Goal: Information Seeking & Learning: Learn about a topic

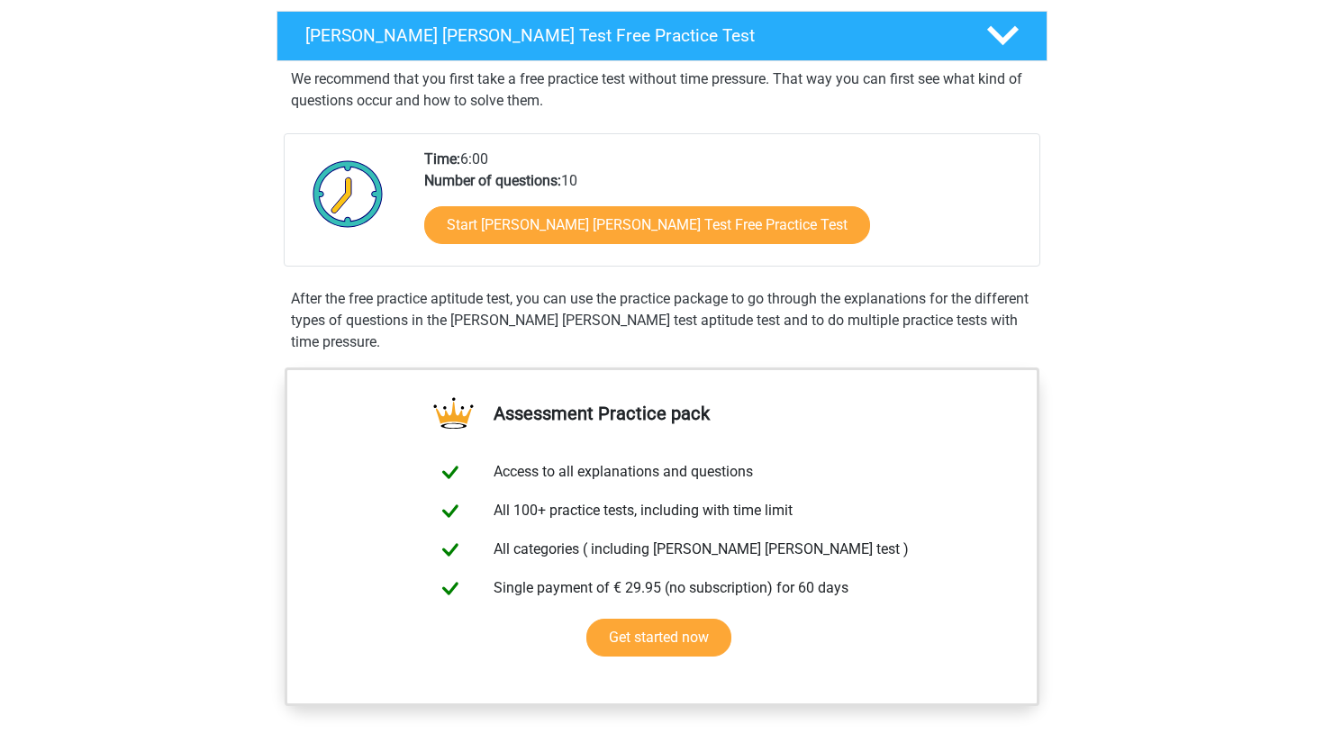
scroll to position [347, 0]
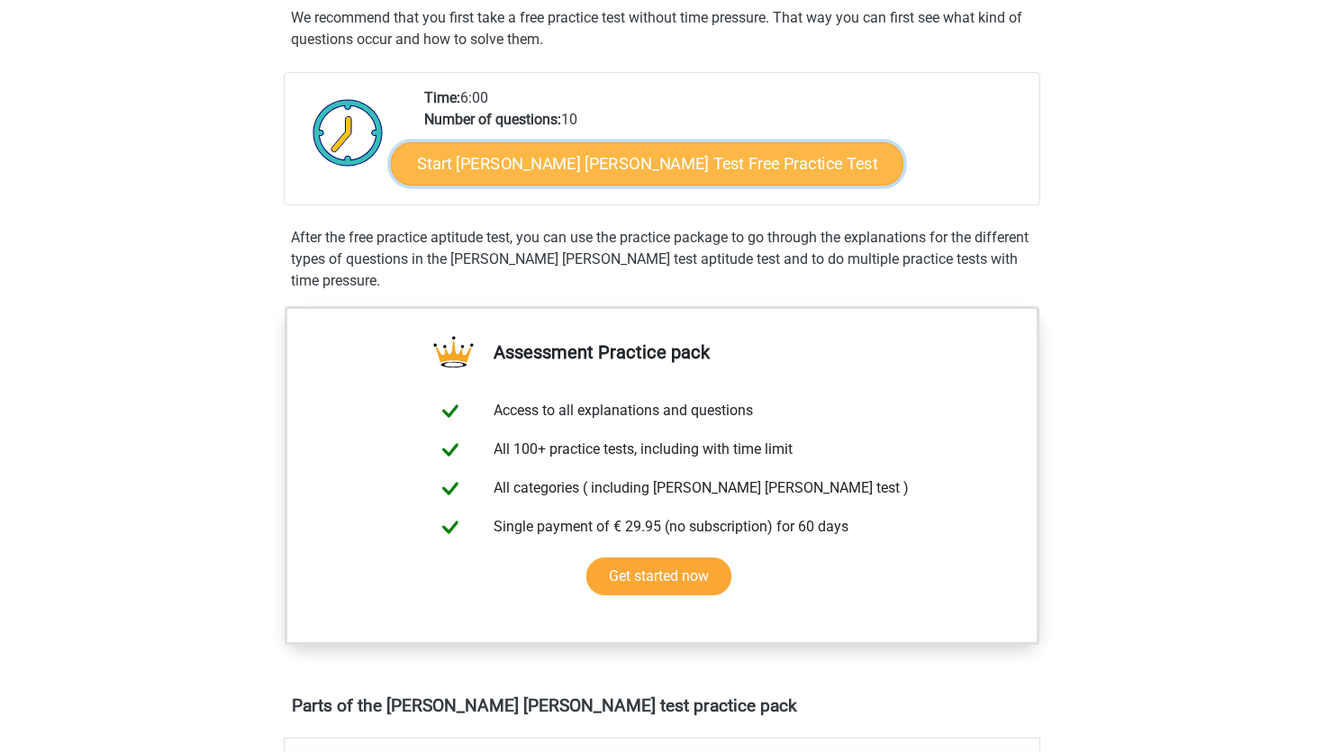
click at [575, 168] on link "Start Watson Glaser Test Free Practice Test" at bounding box center [647, 163] width 513 height 43
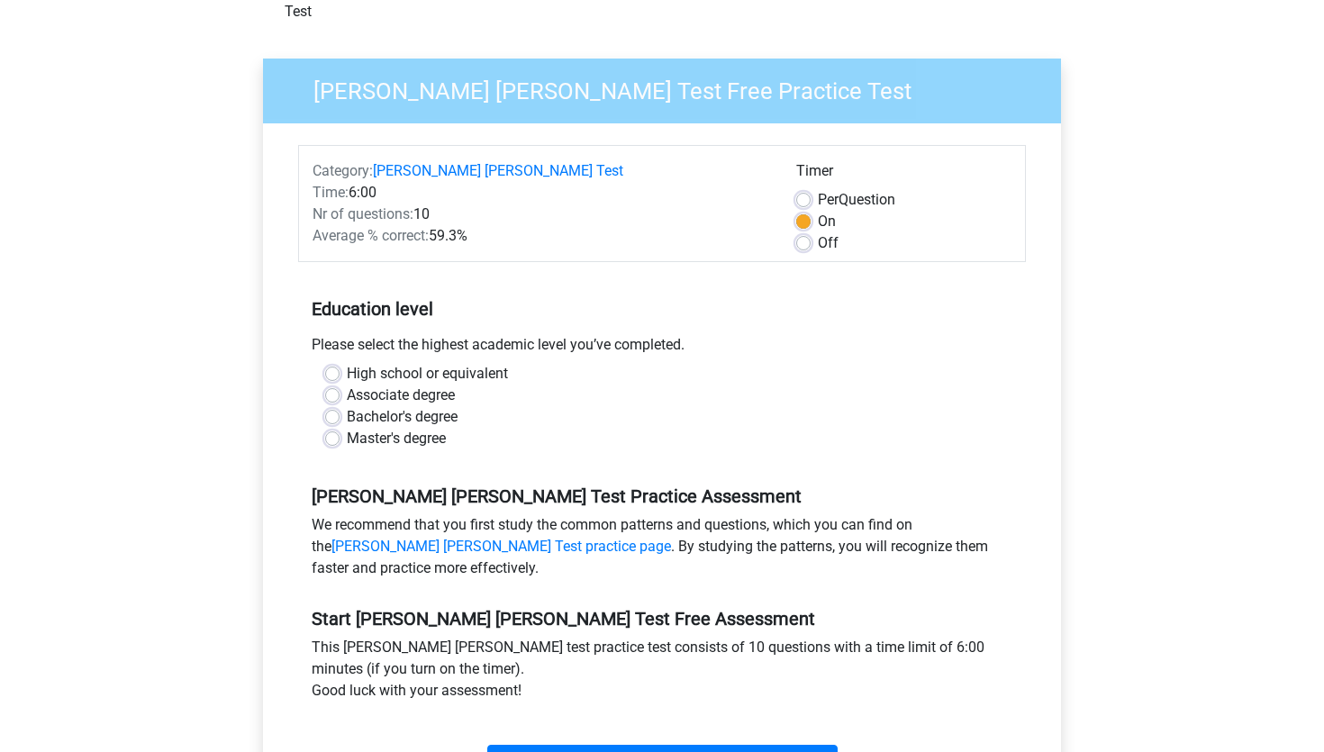
scroll to position [123, 0]
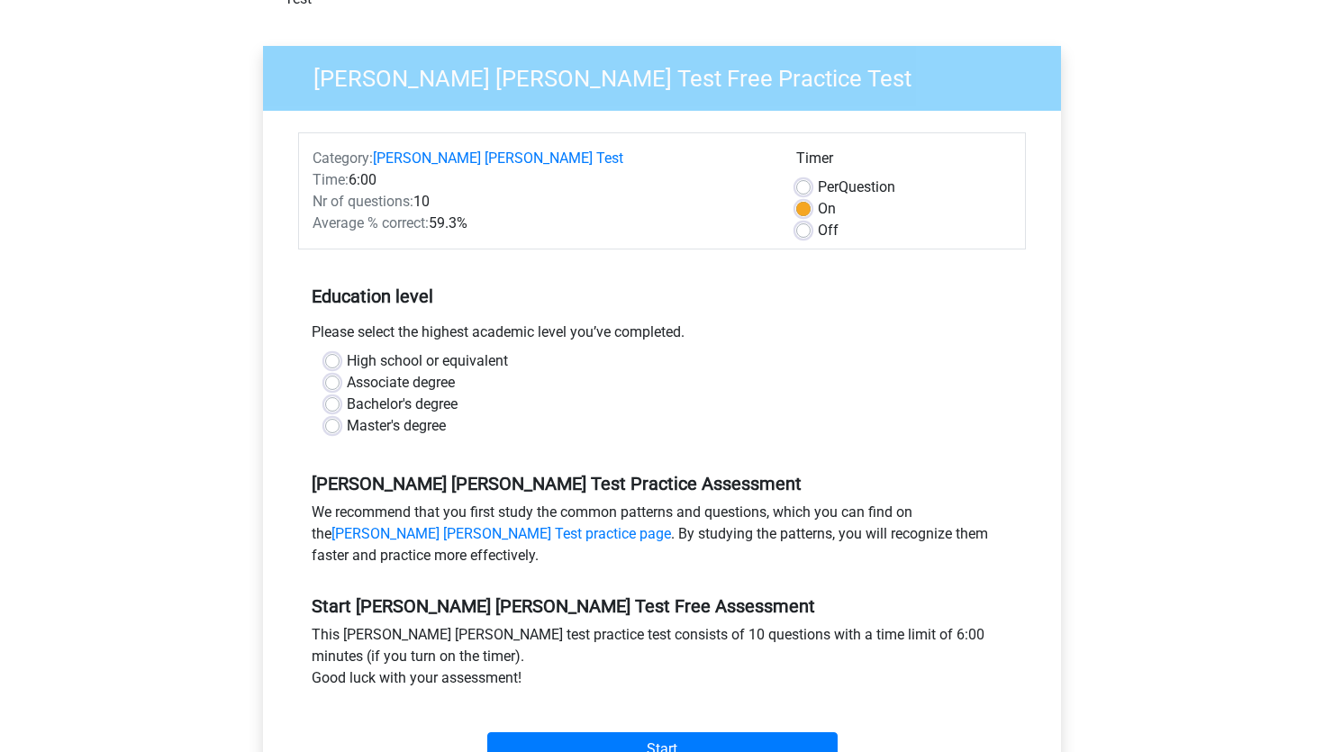
click at [416, 394] on label "Bachelor's degree" at bounding box center [402, 405] width 111 height 22
click at [340, 394] on input "Bachelor's degree" at bounding box center [332, 403] width 14 height 18
radio input "true"
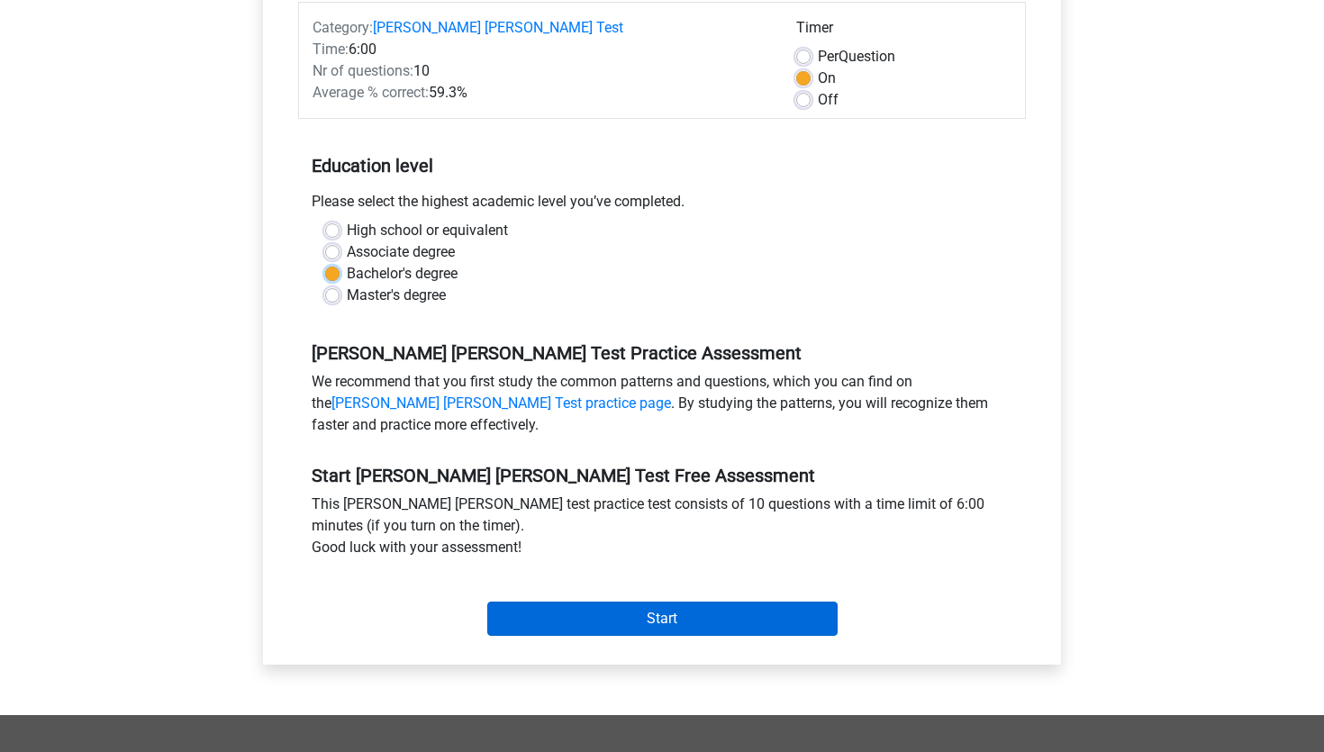
scroll to position [485, 0]
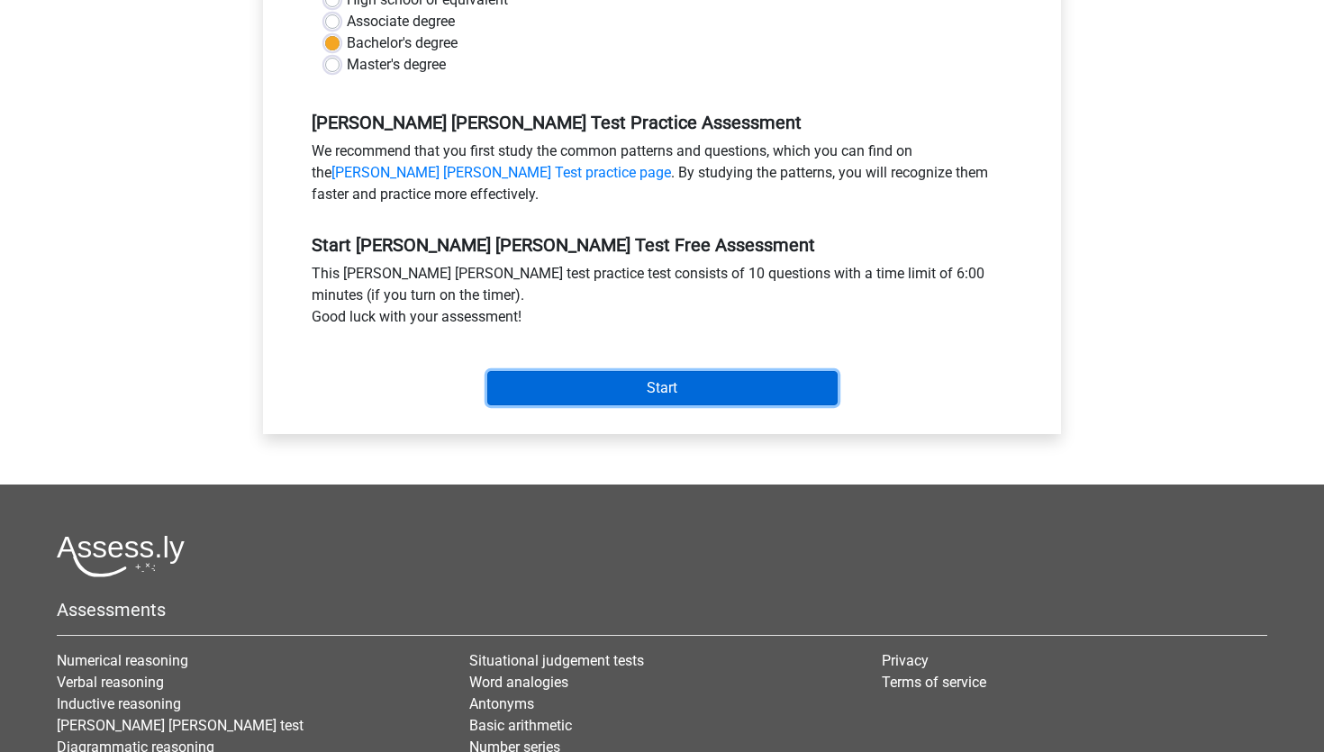
click at [682, 371] on input "Start" at bounding box center [662, 388] width 350 height 34
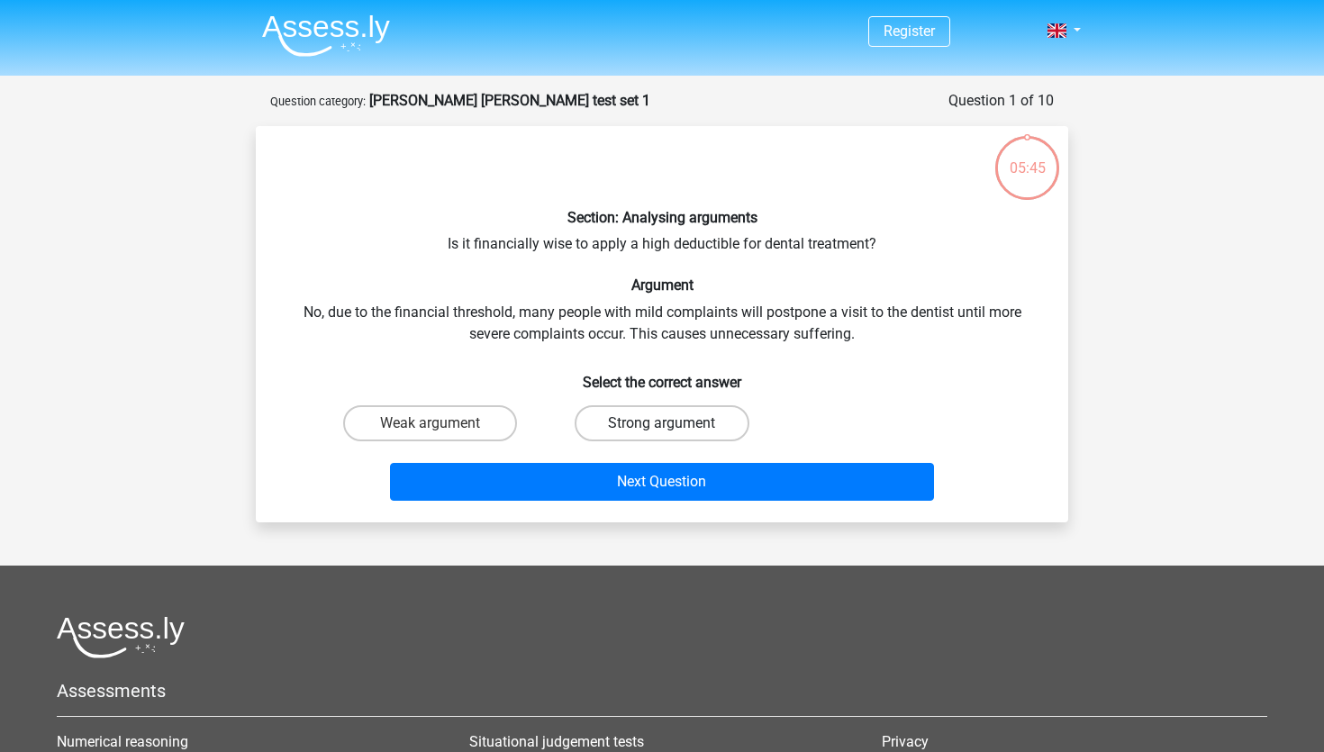
click at [643, 435] on label "Strong argument" at bounding box center [662, 423] width 174 height 36
click at [662, 435] on input "Strong argument" at bounding box center [668, 429] width 12 height 12
radio input "true"
click at [468, 418] on label "Weak argument" at bounding box center [430, 423] width 174 height 36
click at [442, 423] on input "Weak argument" at bounding box center [437, 429] width 12 height 12
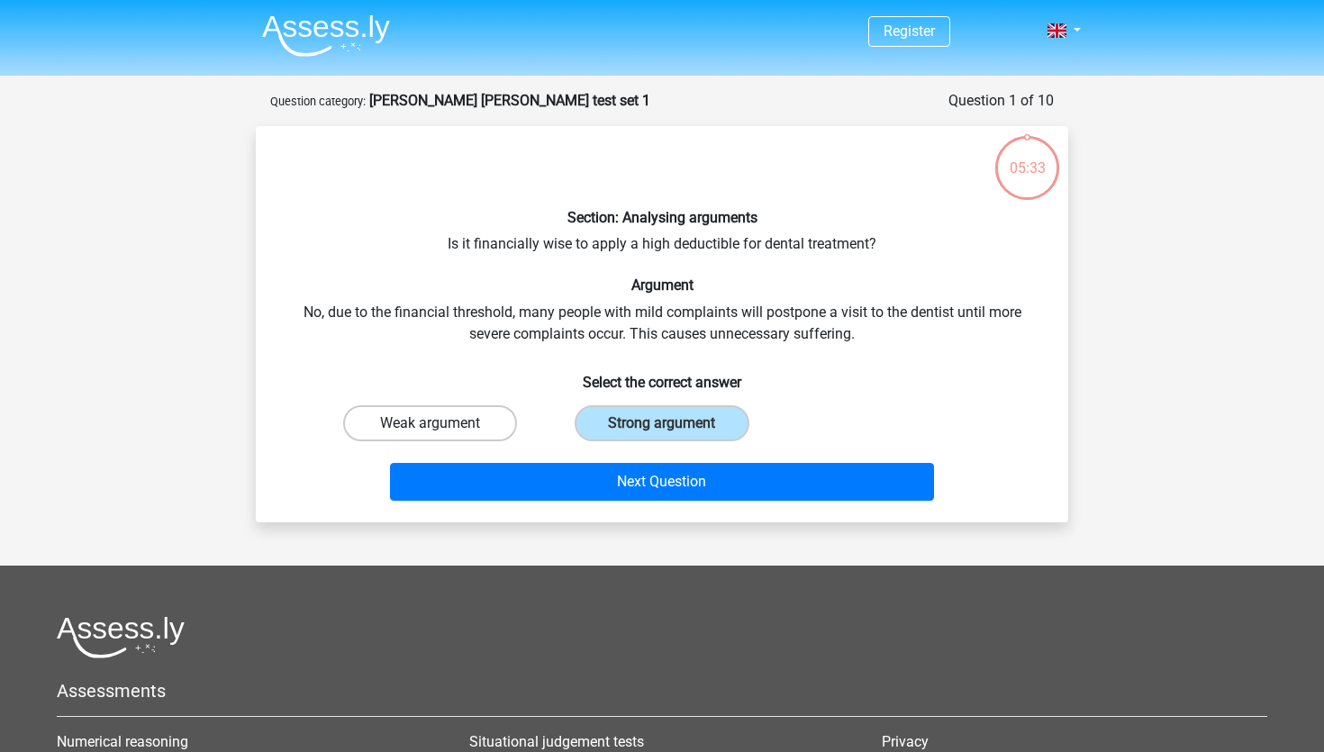
radio input "true"
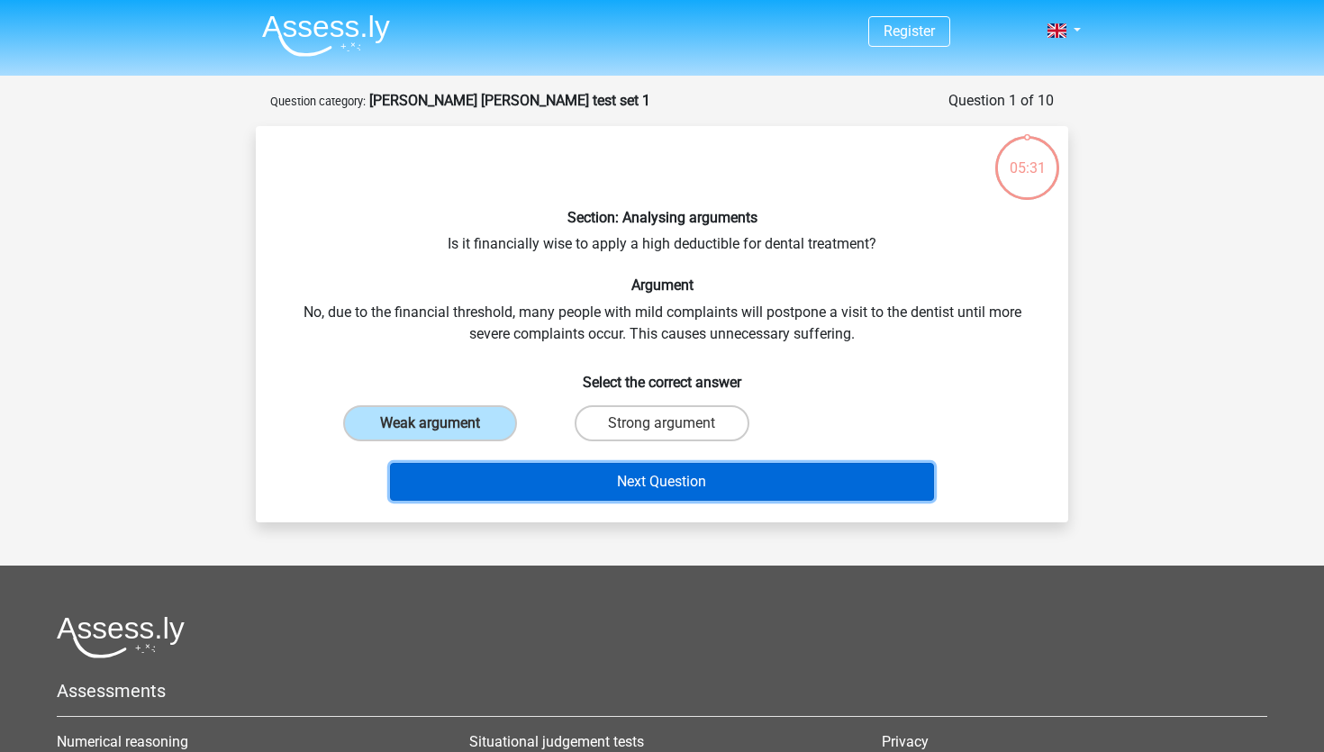
click at [621, 478] on button "Next Question" at bounding box center [662, 482] width 545 height 38
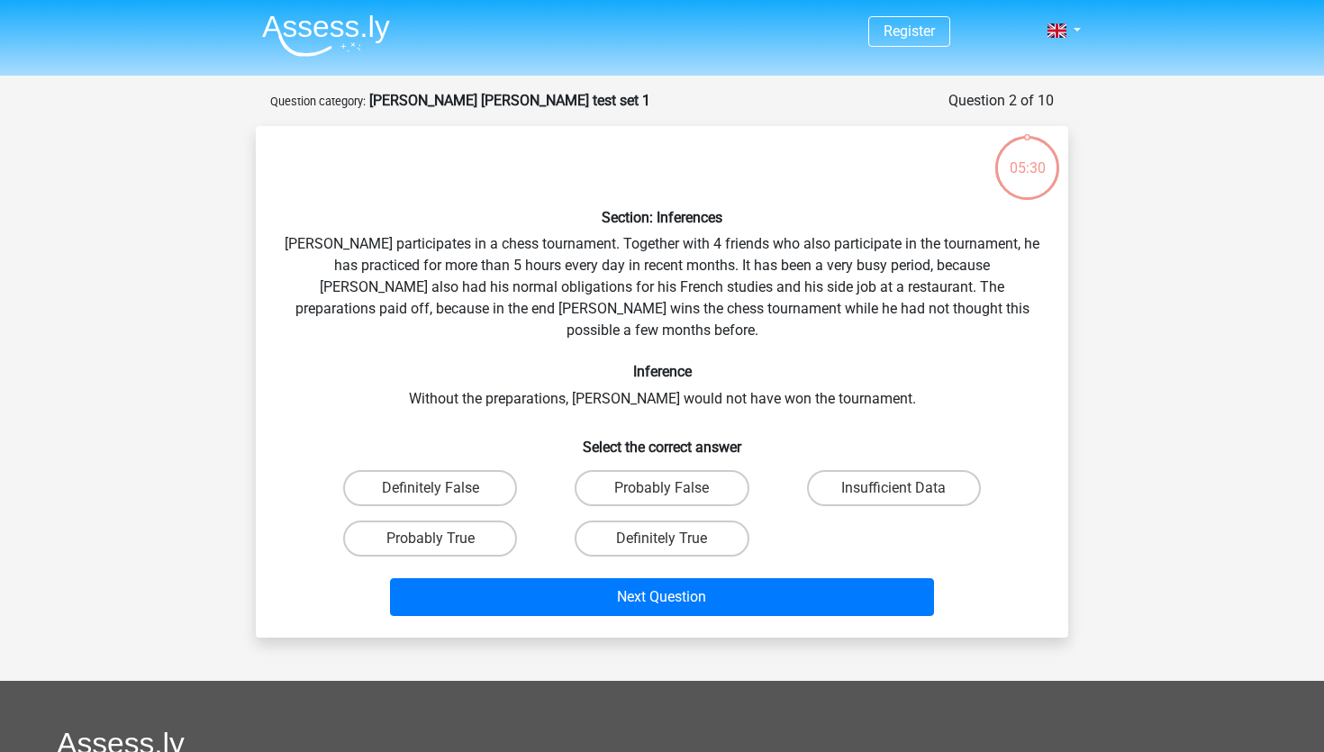
scroll to position [90, 0]
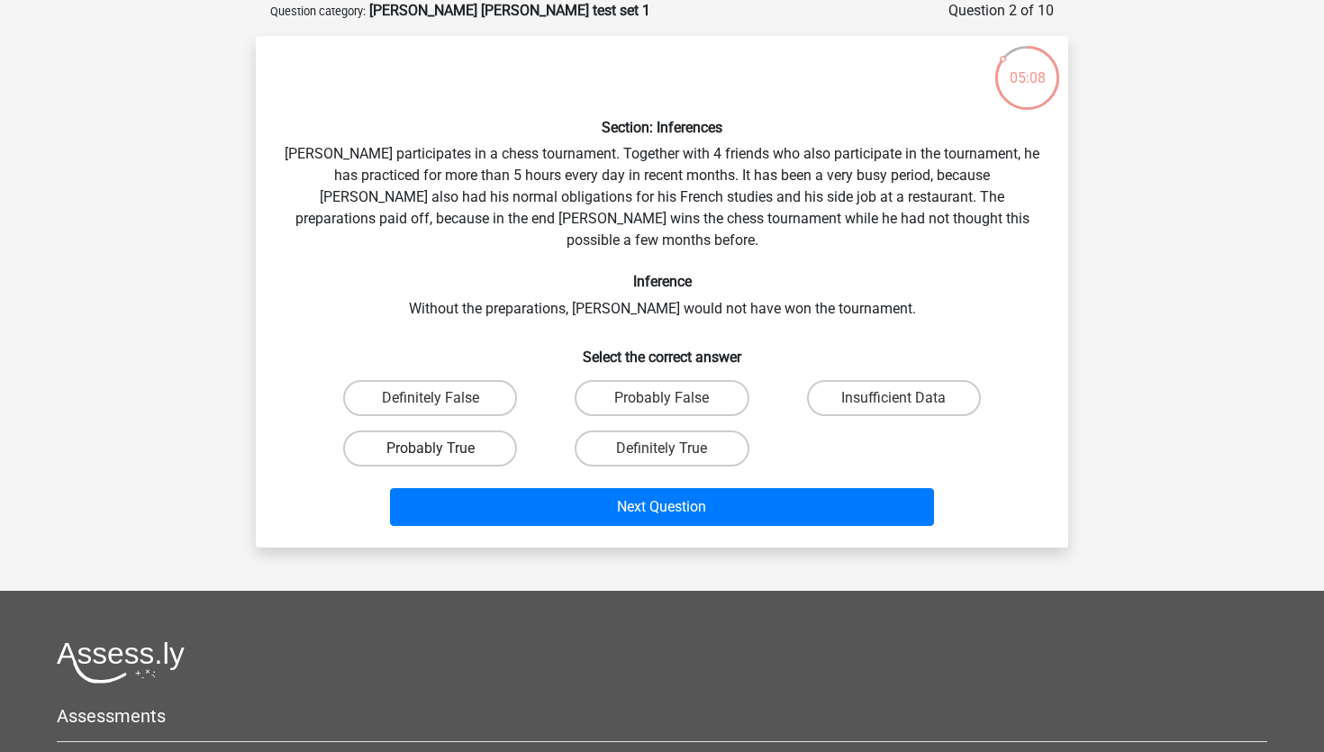
click at [427, 437] on label "Probably True" at bounding box center [430, 449] width 174 height 36
click at [431, 449] on input "Probably True" at bounding box center [437, 455] width 12 height 12
radio input "true"
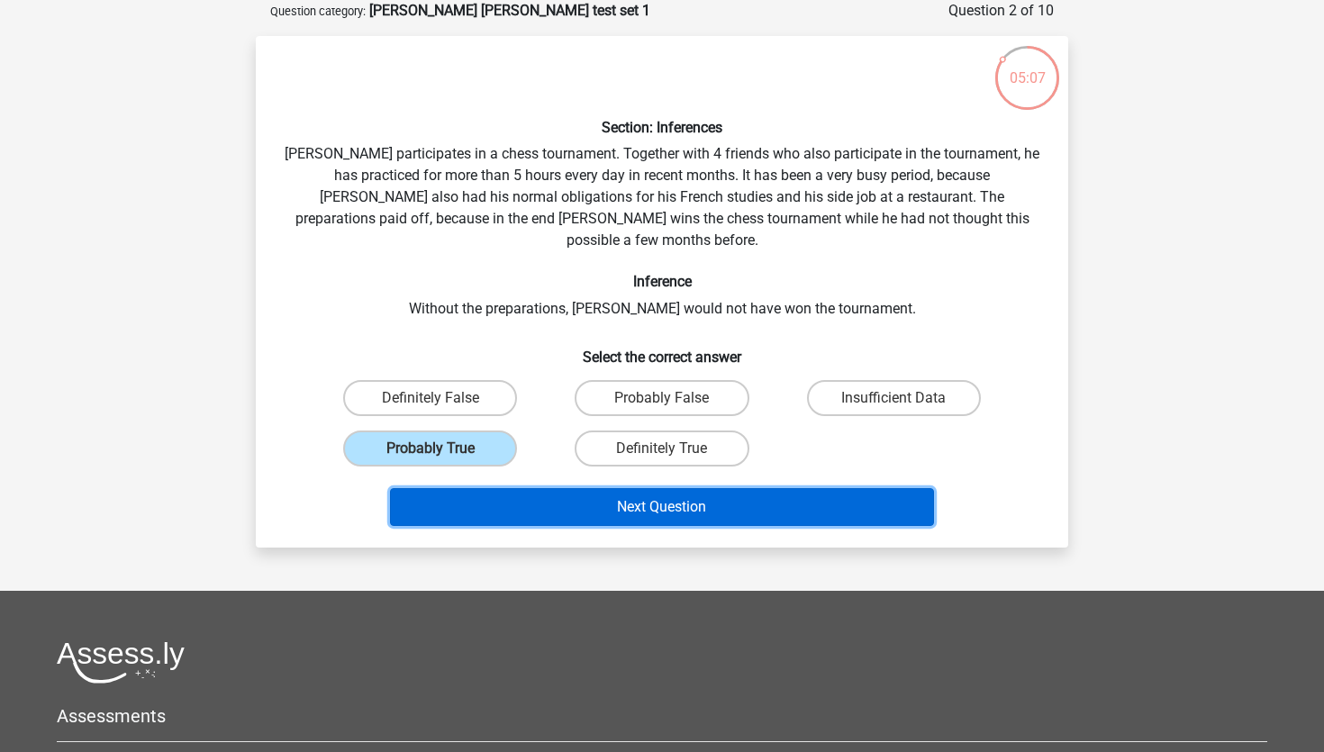
click at [477, 488] on button "Next Question" at bounding box center [662, 507] width 545 height 38
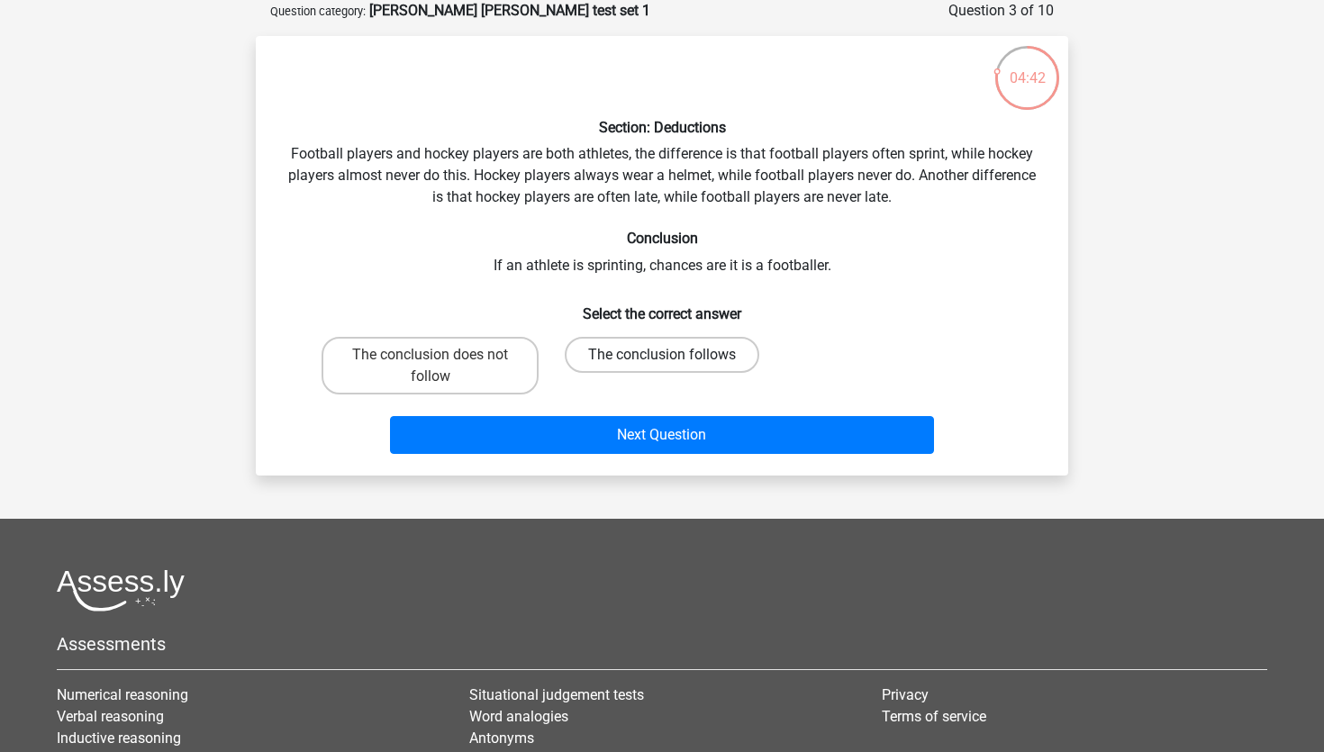
click at [718, 354] on label "The conclusion follows" at bounding box center [662, 355] width 195 height 36
click at [674, 355] on input "The conclusion follows" at bounding box center [668, 361] width 12 height 12
radio input "true"
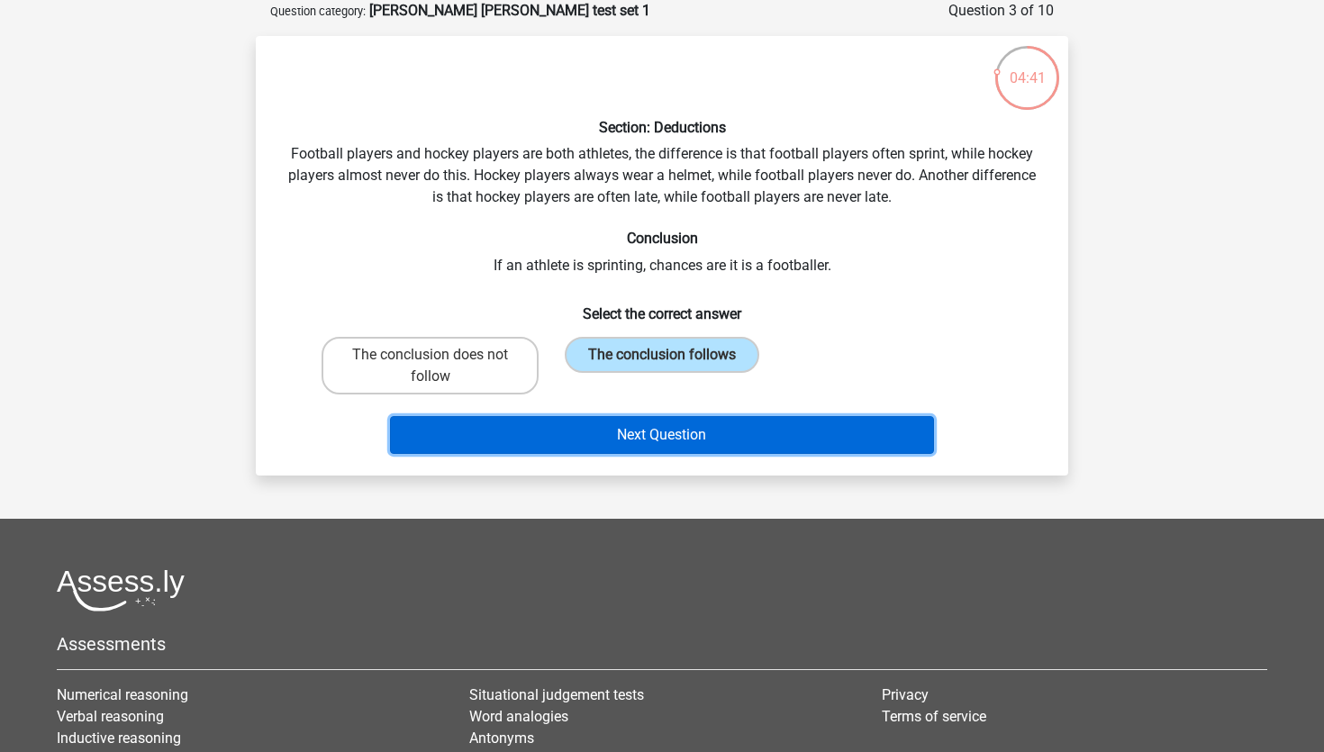
click at [697, 441] on button "Next Question" at bounding box center [662, 435] width 545 height 38
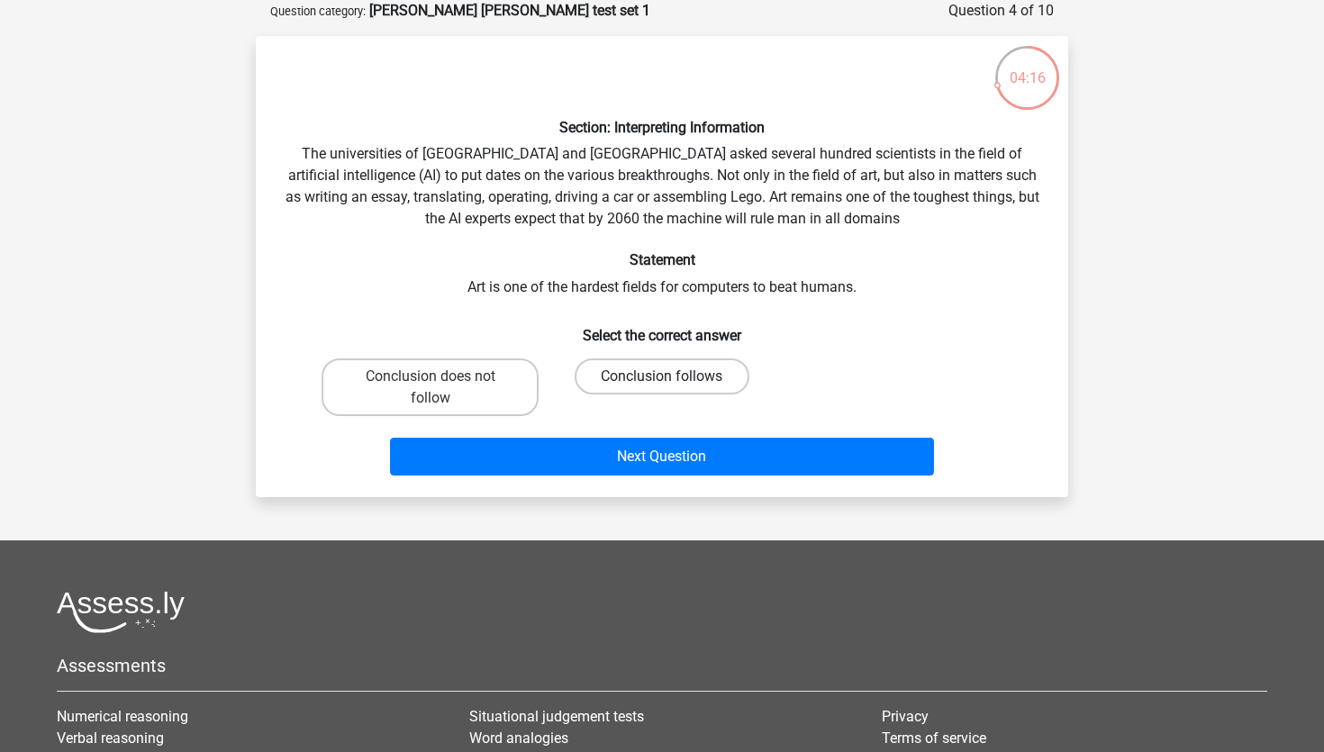
click at [660, 378] on label "Conclusion follows" at bounding box center [662, 377] width 174 height 36
click at [662, 378] on input "Conclusion follows" at bounding box center [668, 383] width 12 height 12
radio input "true"
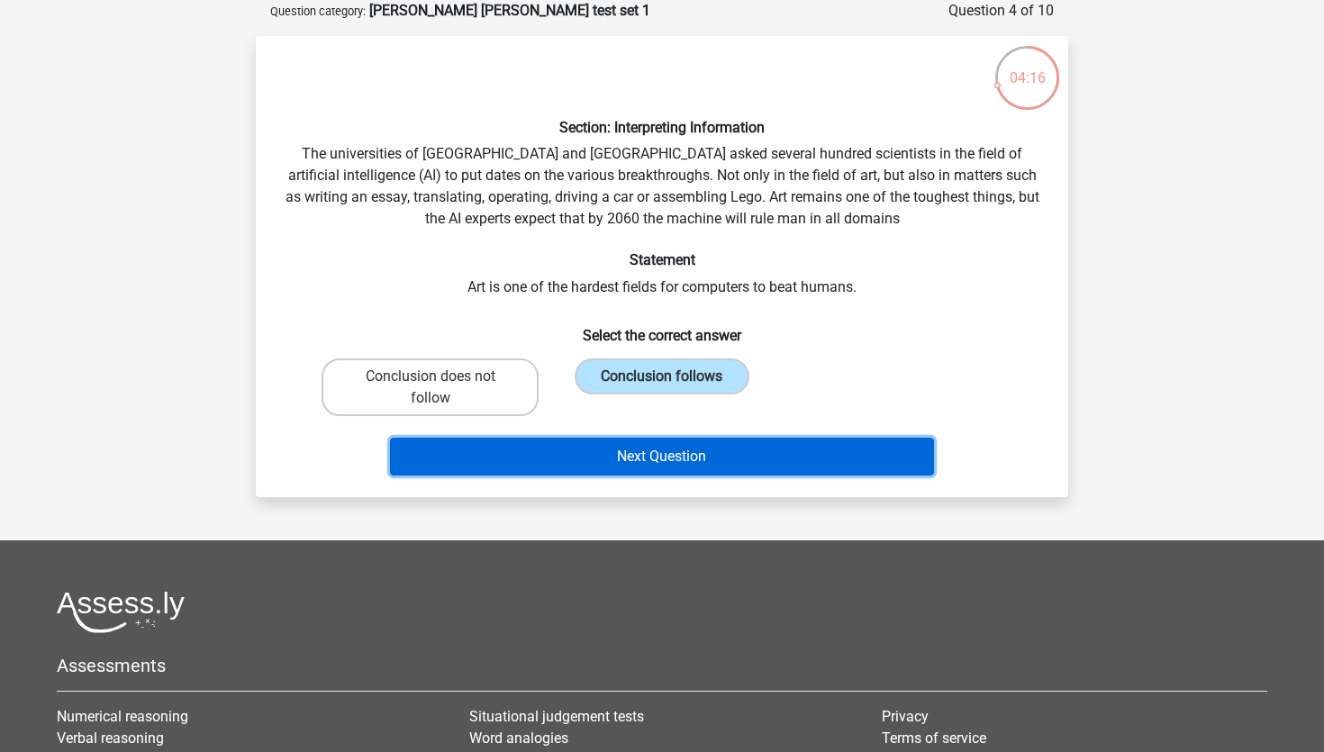
click at [626, 459] on button "Next Question" at bounding box center [662, 457] width 545 height 38
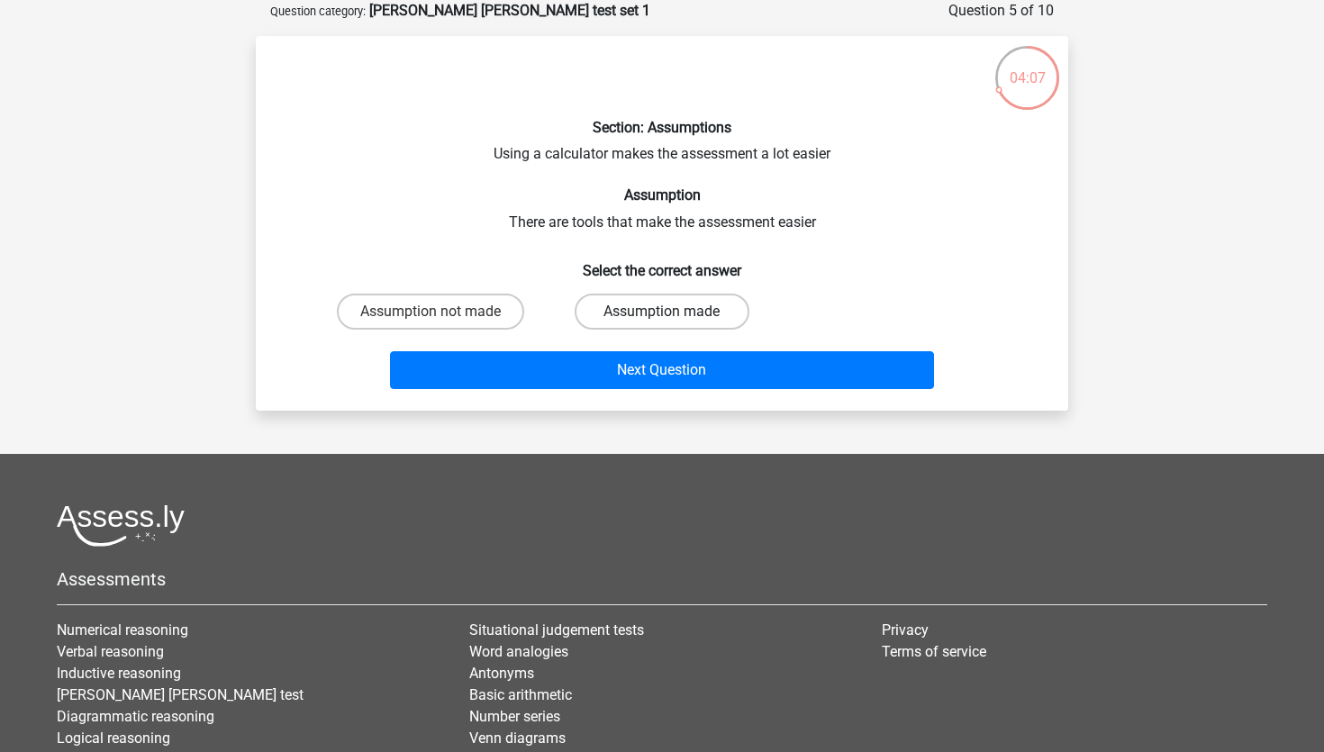
click at [635, 326] on label "Assumption made" at bounding box center [662, 312] width 174 height 36
click at [662, 323] on input "Assumption made" at bounding box center [668, 318] width 12 height 12
radio input "true"
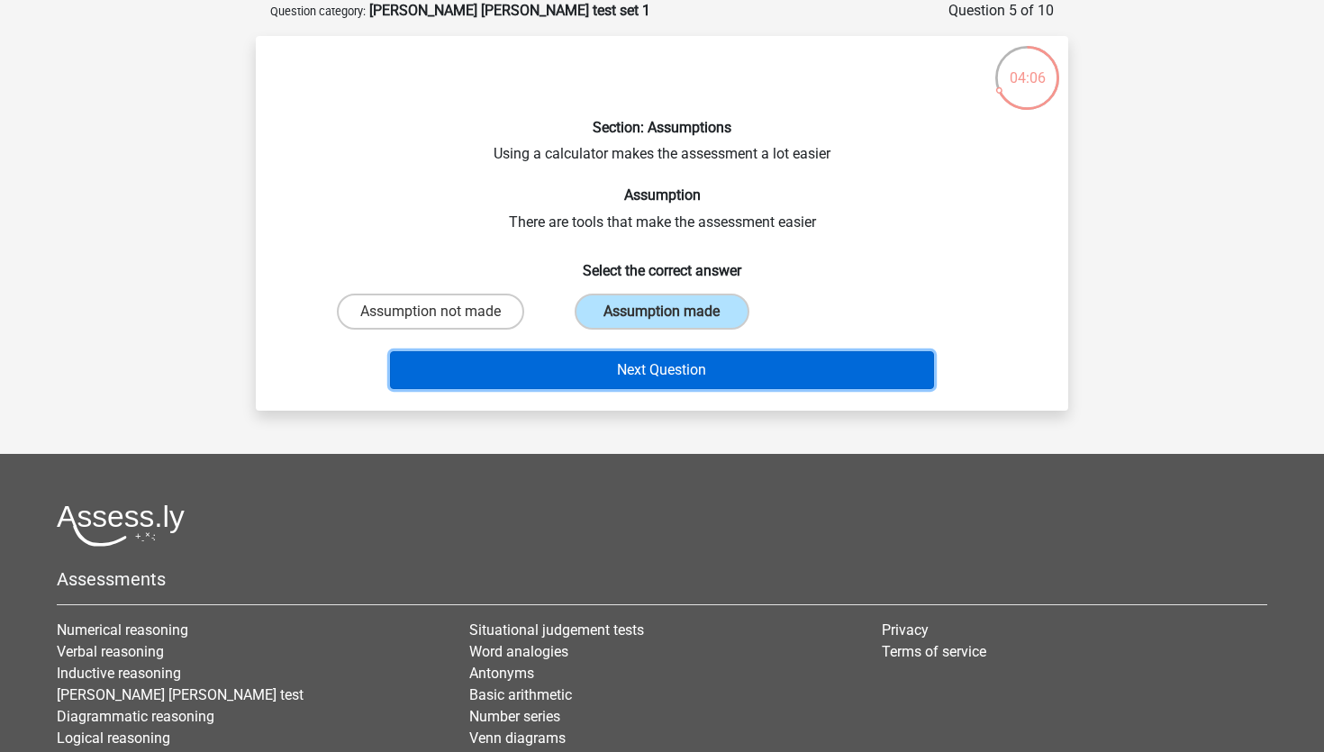
click at [623, 365] on button "Next Question" at bounding box center [662, 370] width 545 height 38
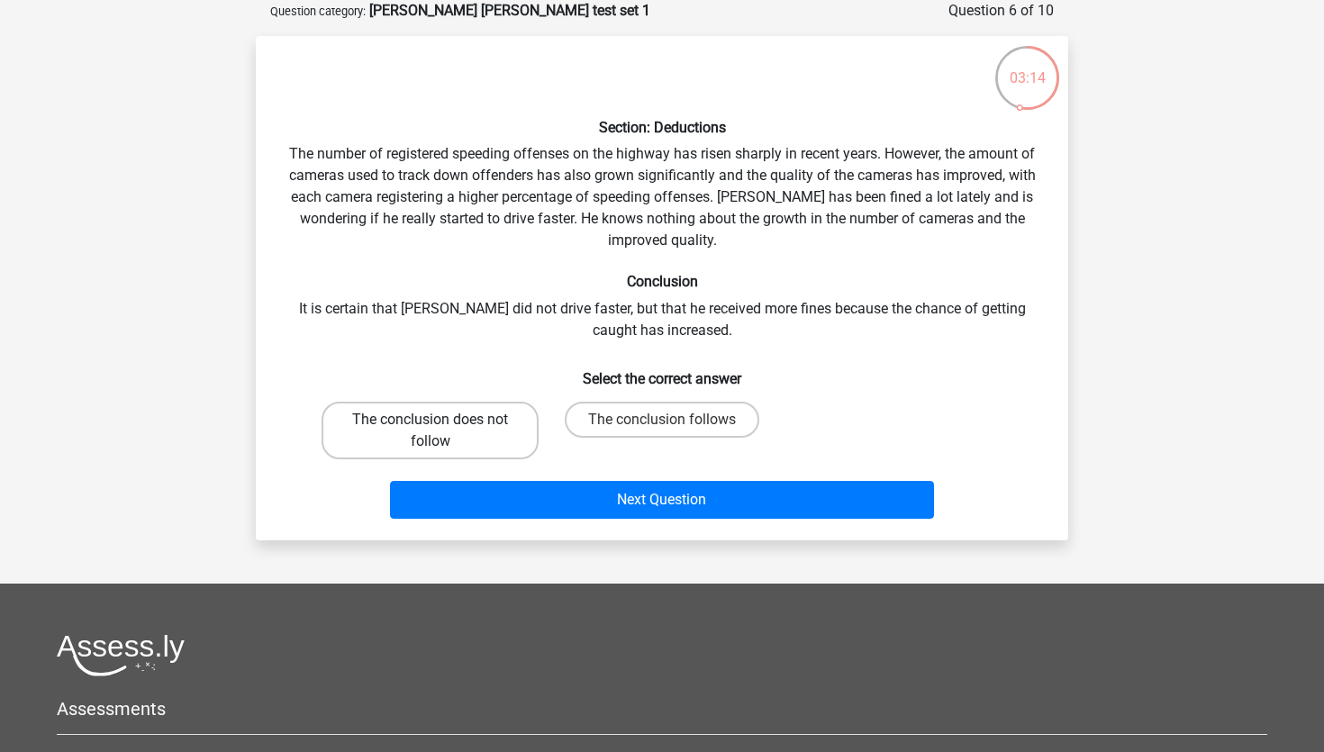
click at [507, 432] on label "The conclusion does not follow" at bounding box center [430, 431] width 217 height 58
click at [442, 432] on input "The conclusion does not follow" at bounding box center [437, 426] width 12 height 12
radio input "true"
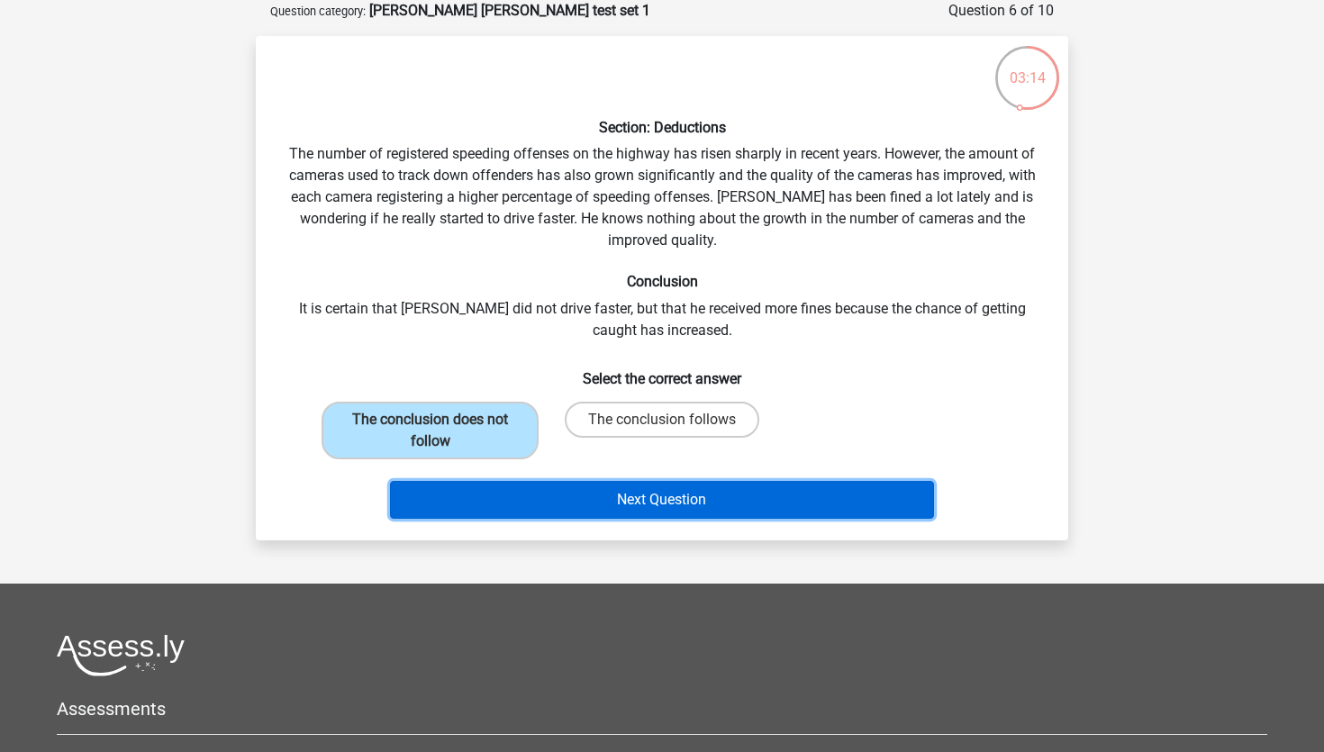
click at [500, 504] on button "Next Question" at bounding box center [662, 500] width 545 height 38
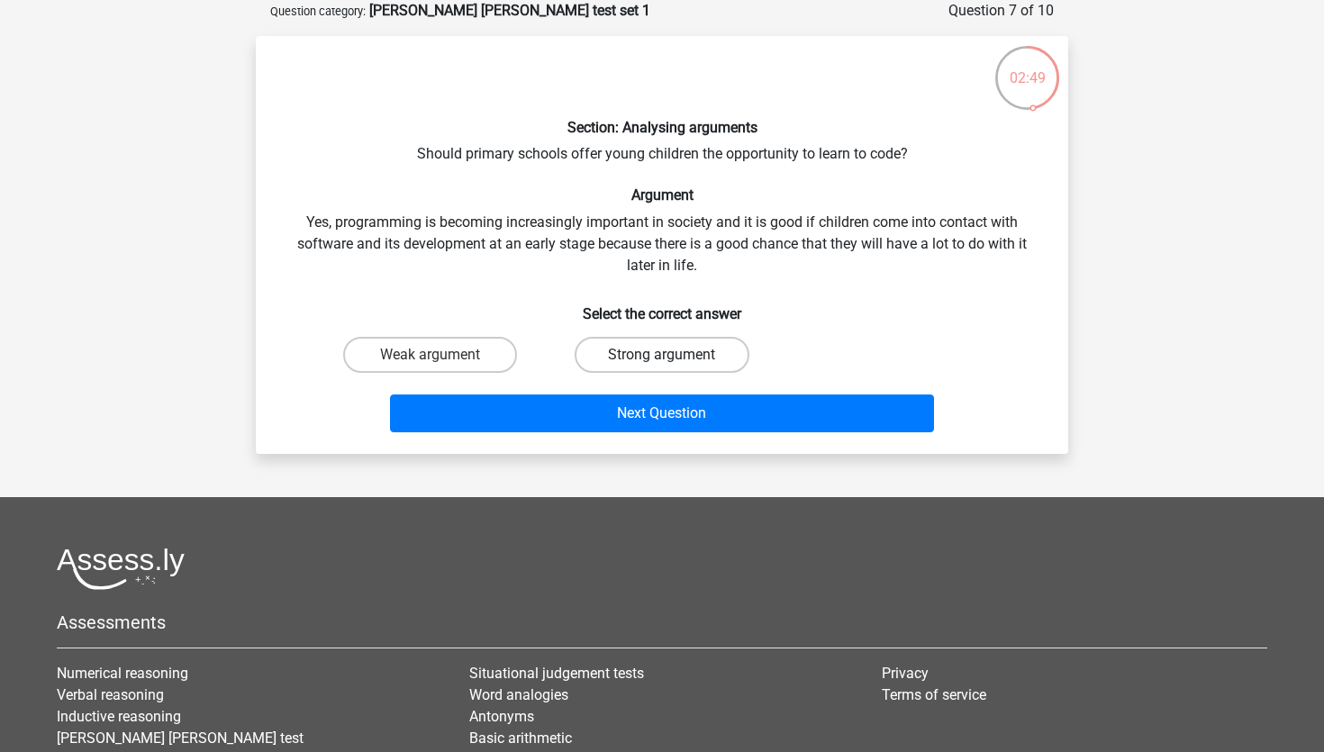
click at [647, 359] on label "Strong argument" at bounding box center [662, 355] width 174 height 36
click at [662, 359] on input "Strong argument" at bounding box center [668, 361] width 12 height 12
radio input "true"
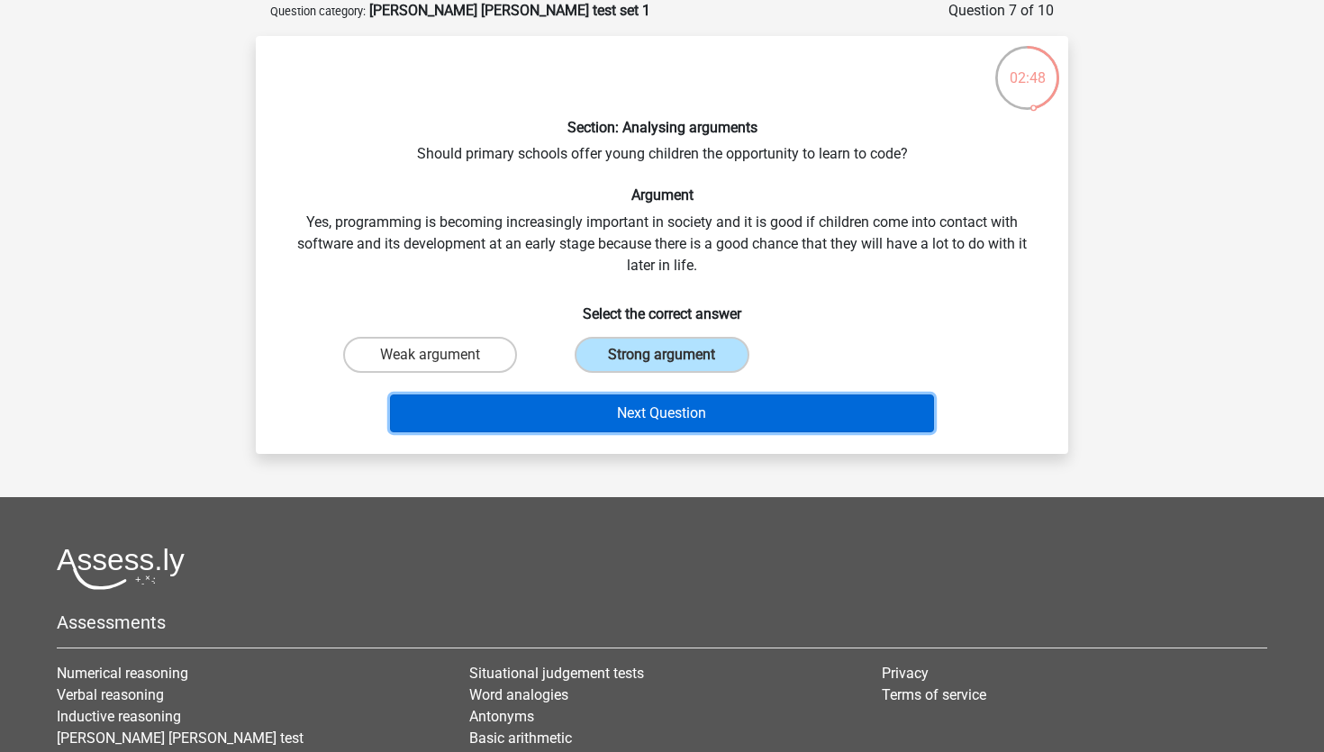
click at [629, 405] on button "Next Question" at bounding box center [662, 414] width 545 height 38
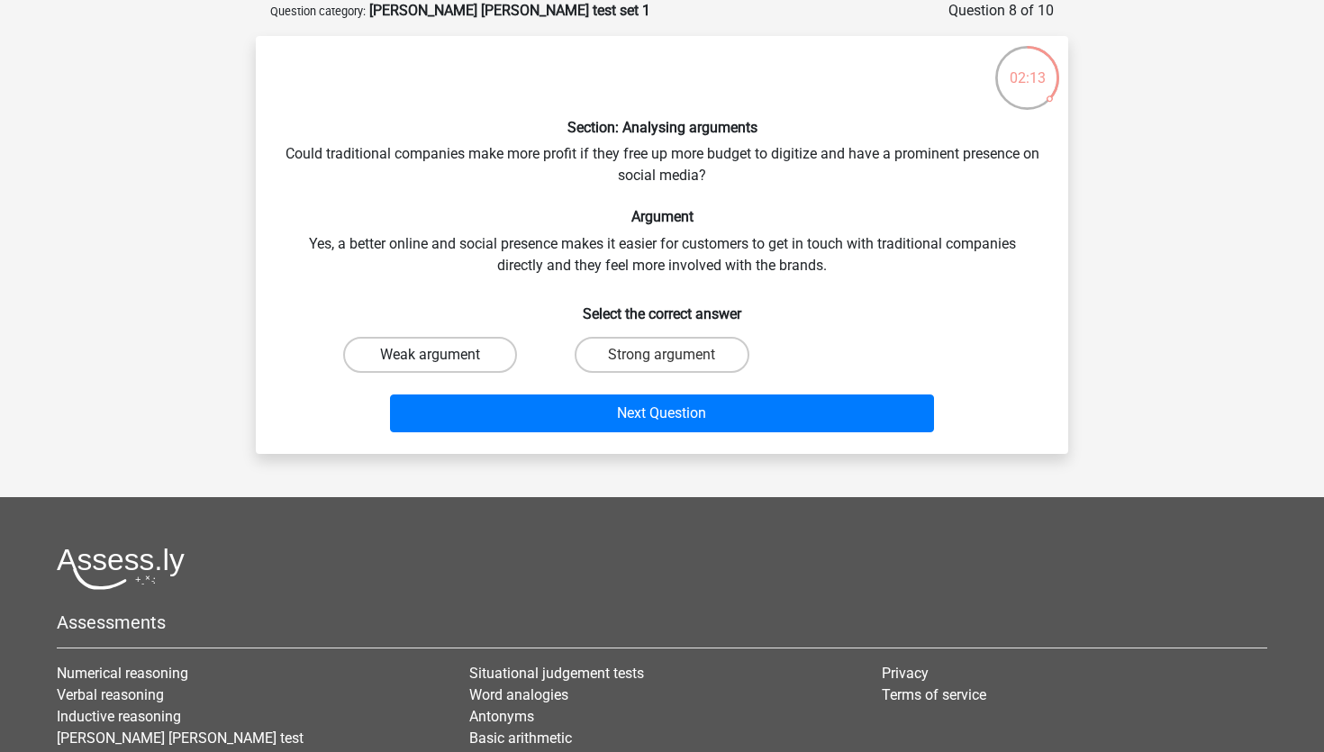
click at [442, 347] on label "Weak argument" at bounding box center [430, 355] width 174 height 36
click at [442, 355] on input "Weak argument" at bounding box center [437, 361] width 12 height 12
radio input "true"
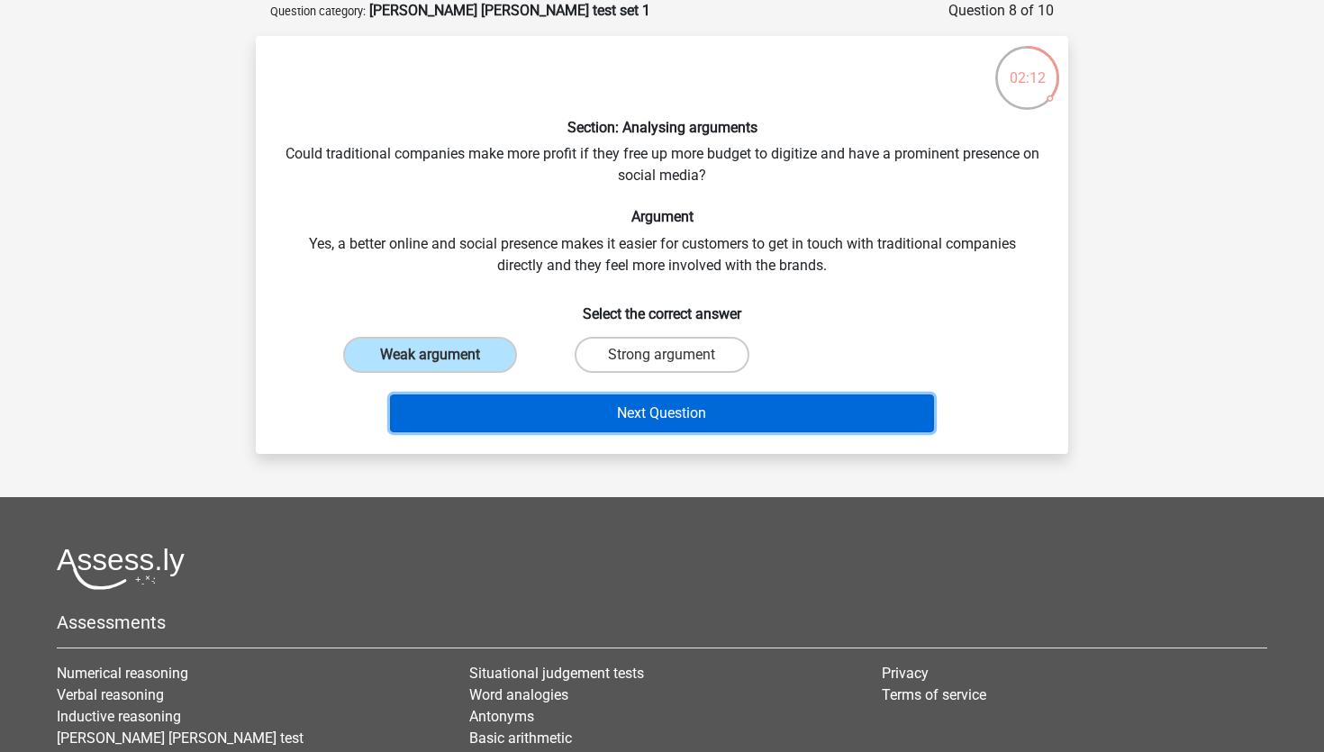
click at [491, 405] on button "Next Question" at bounding box center [662, 414] width 545 height 38
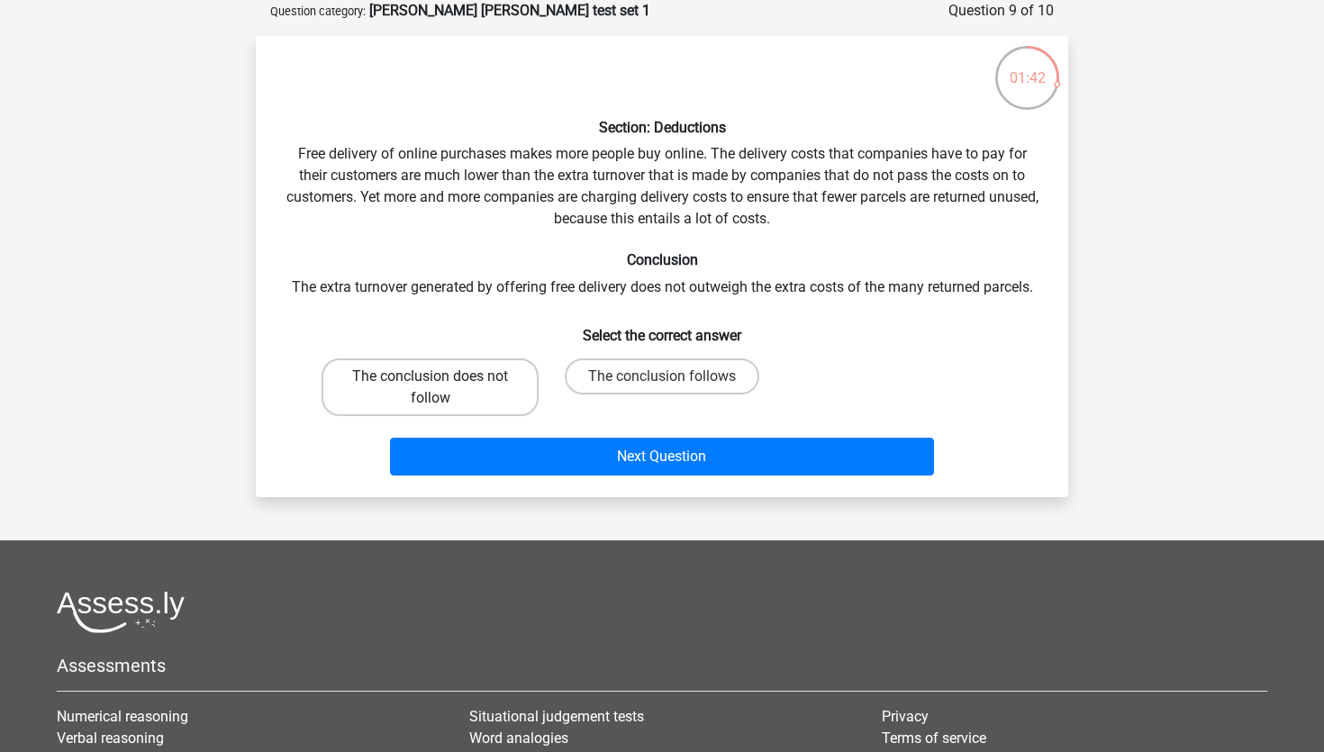
click at [424, 386] on label "The conclusion does not follow" at bounding box center [430, 388] width 217 height 58
click at [431, 386] on input "The conclusion does not follow" at bounding box center [437, 383] width 12 height 12
radio input "true"
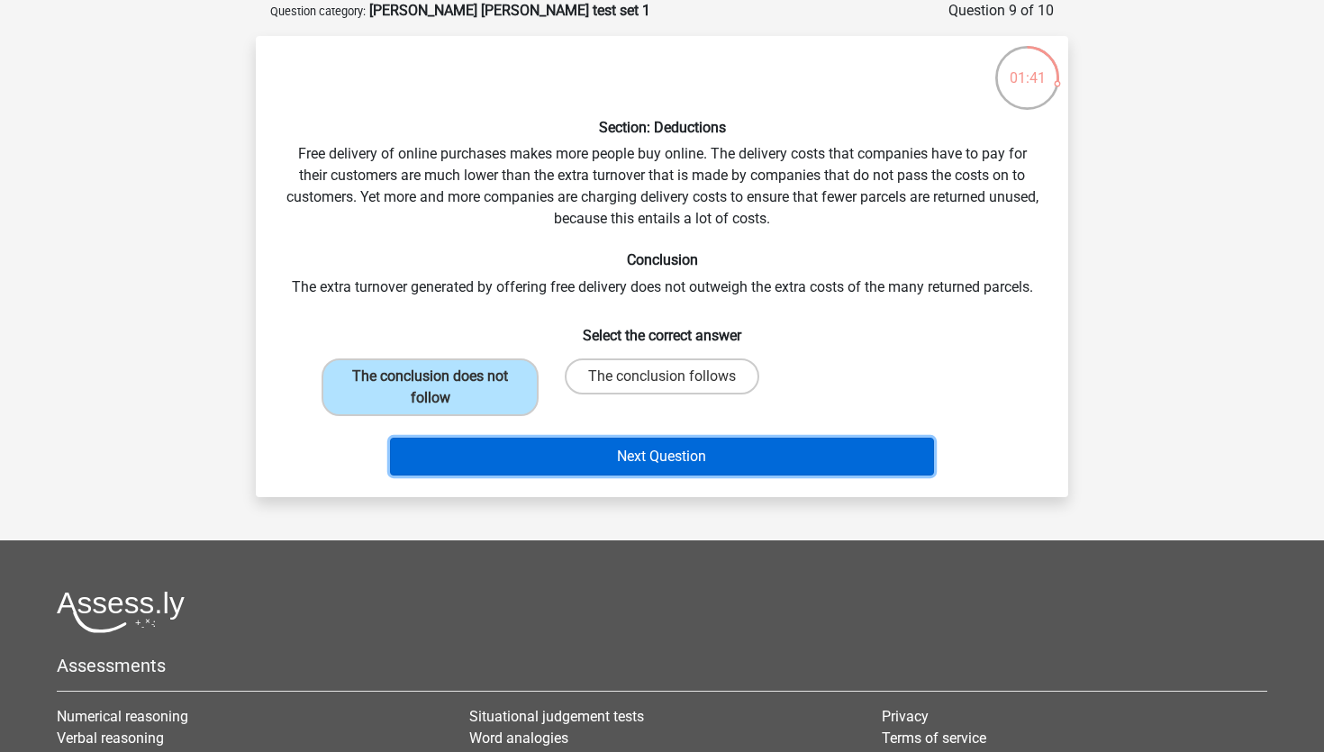
click at [473, 468] on button "Next Question" at bounding box center [662, 457] width 545 height 38
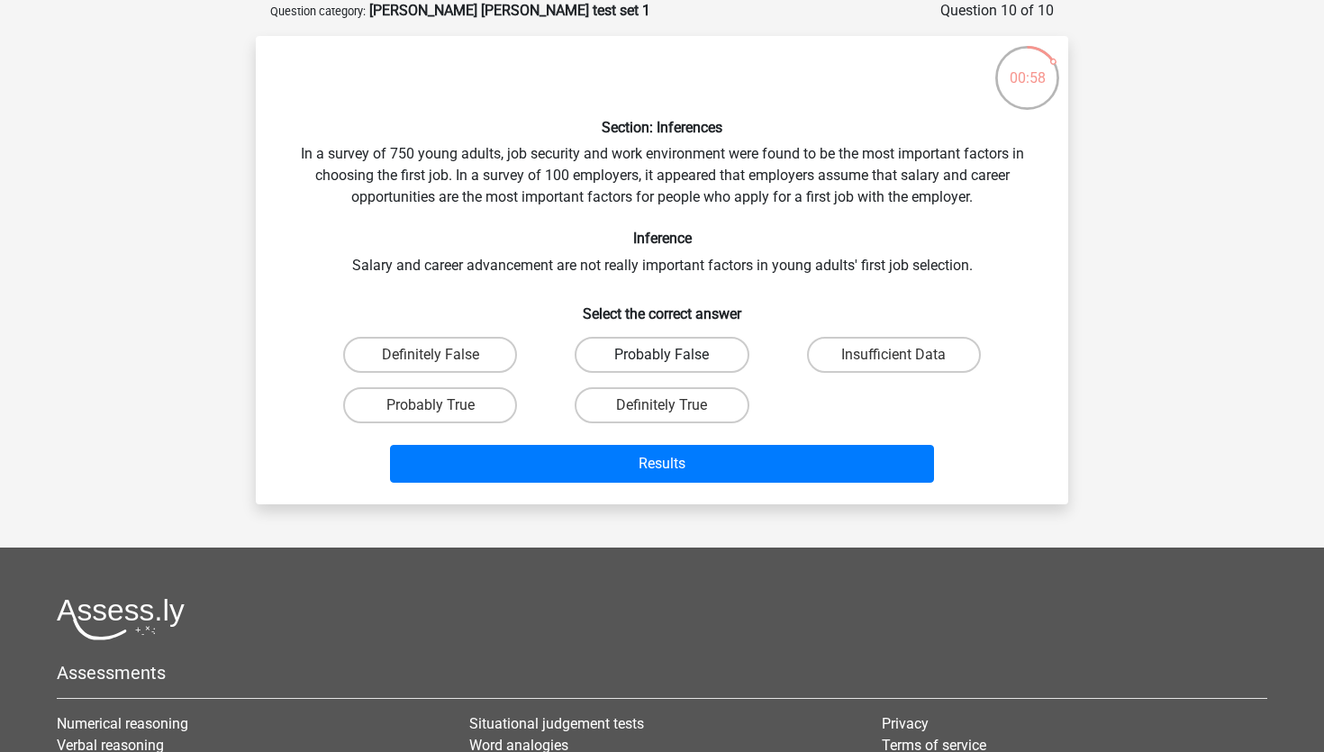
click at [677, 350] on label "Probably False" at bounding box center [662, 355] width 174 height 36
click at [674, 355] on input "Probably False" at bounding box center [668, 361] width 12 height 12
radio input "true"
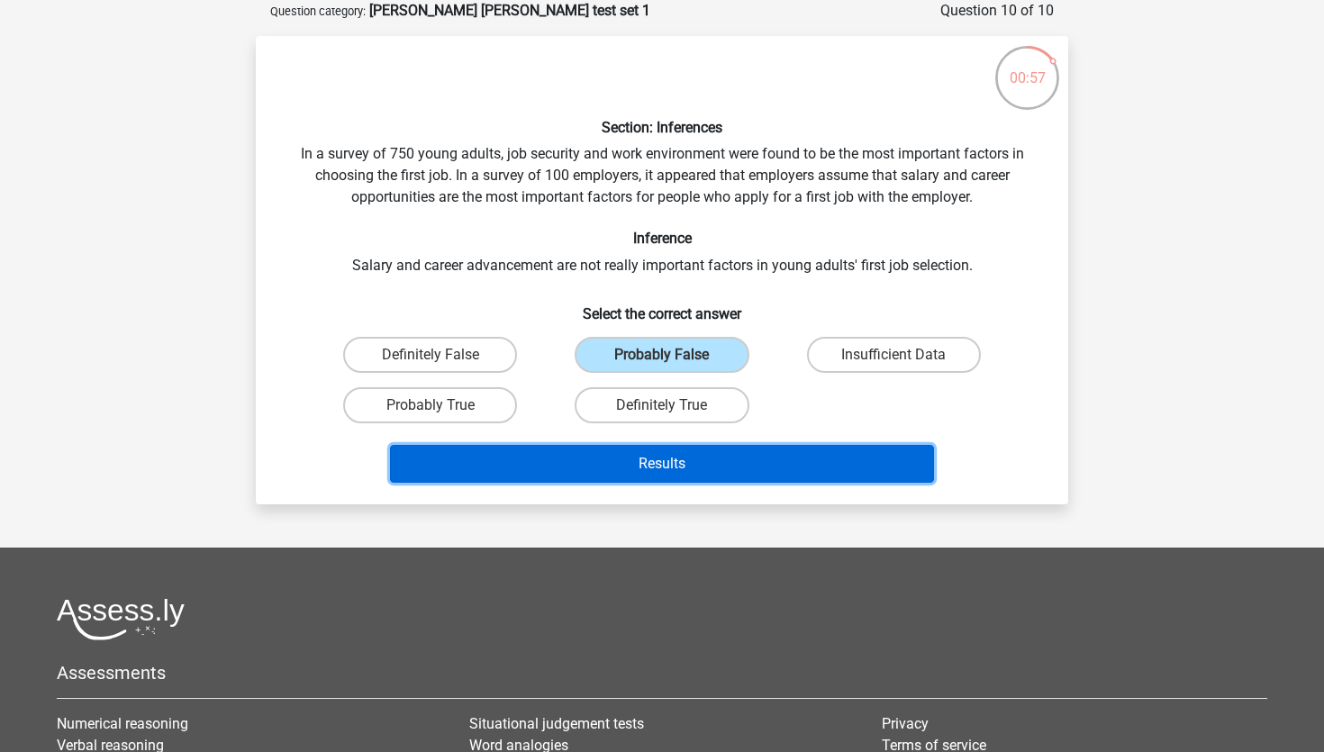
click at [675, 457] on button "Results" at bounding box center [662, 464] width 545 height 38
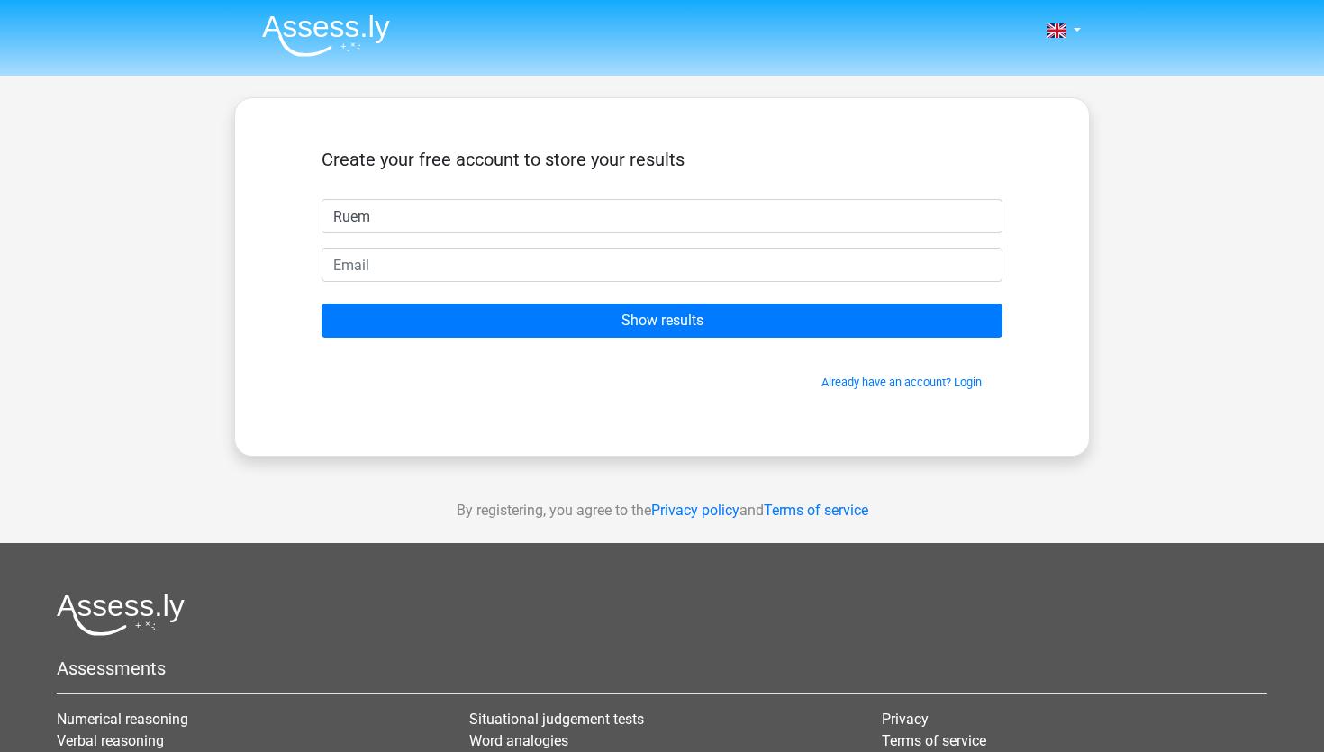
click at [565, 519] on div "By registering, you agree to the Privacy policy and Terms of service" at bounding box center [662, 510] width 1324 height 65
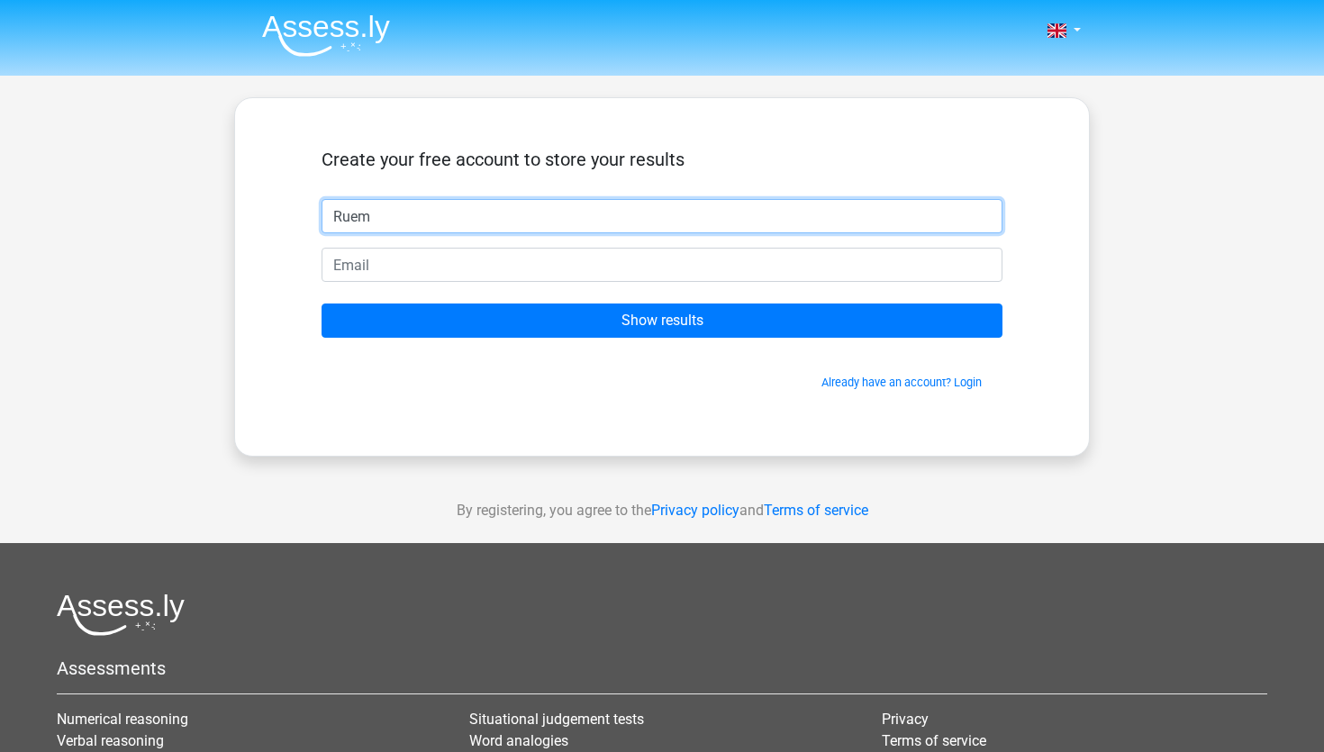
click at [457, 223] on input "Ruem" at bounding box center [662, 216] width 681 height 34
type input "Ryem"
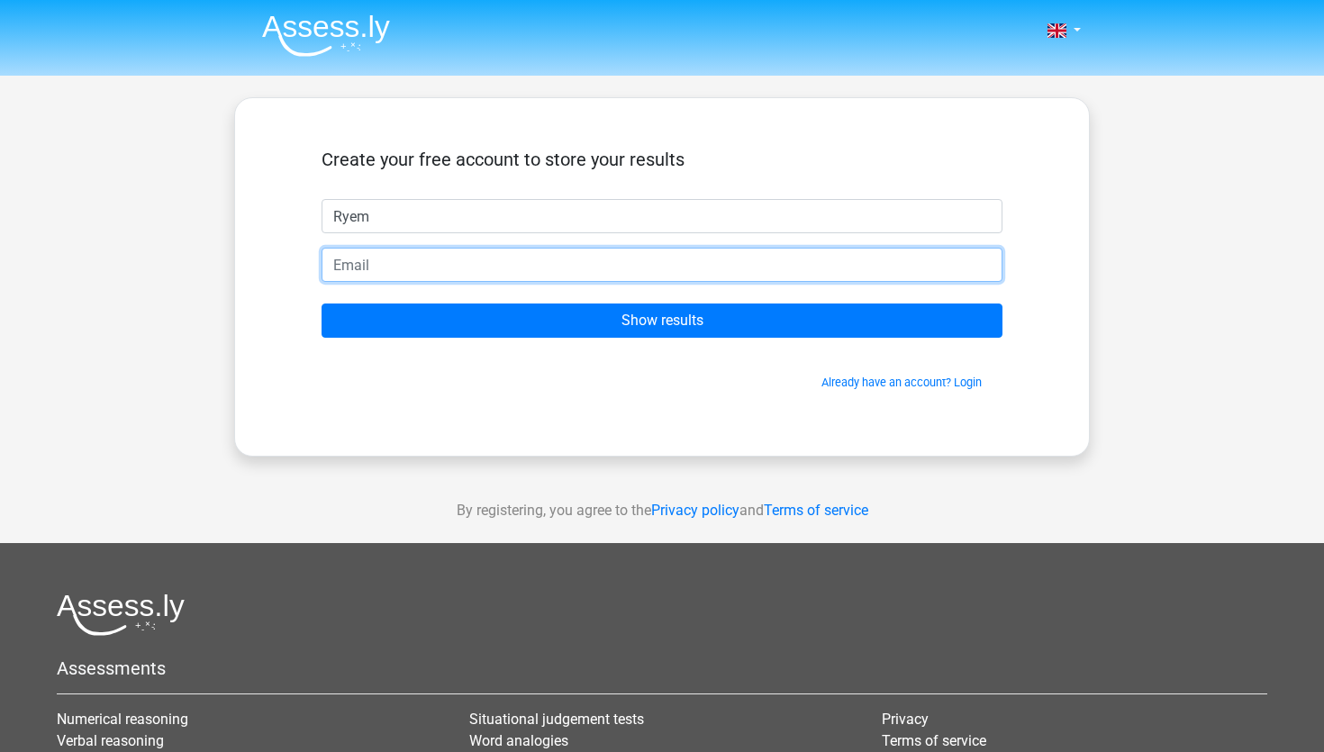
click at [366, 266] on input "email" at bounding box center [662, 265] width 681 height 34
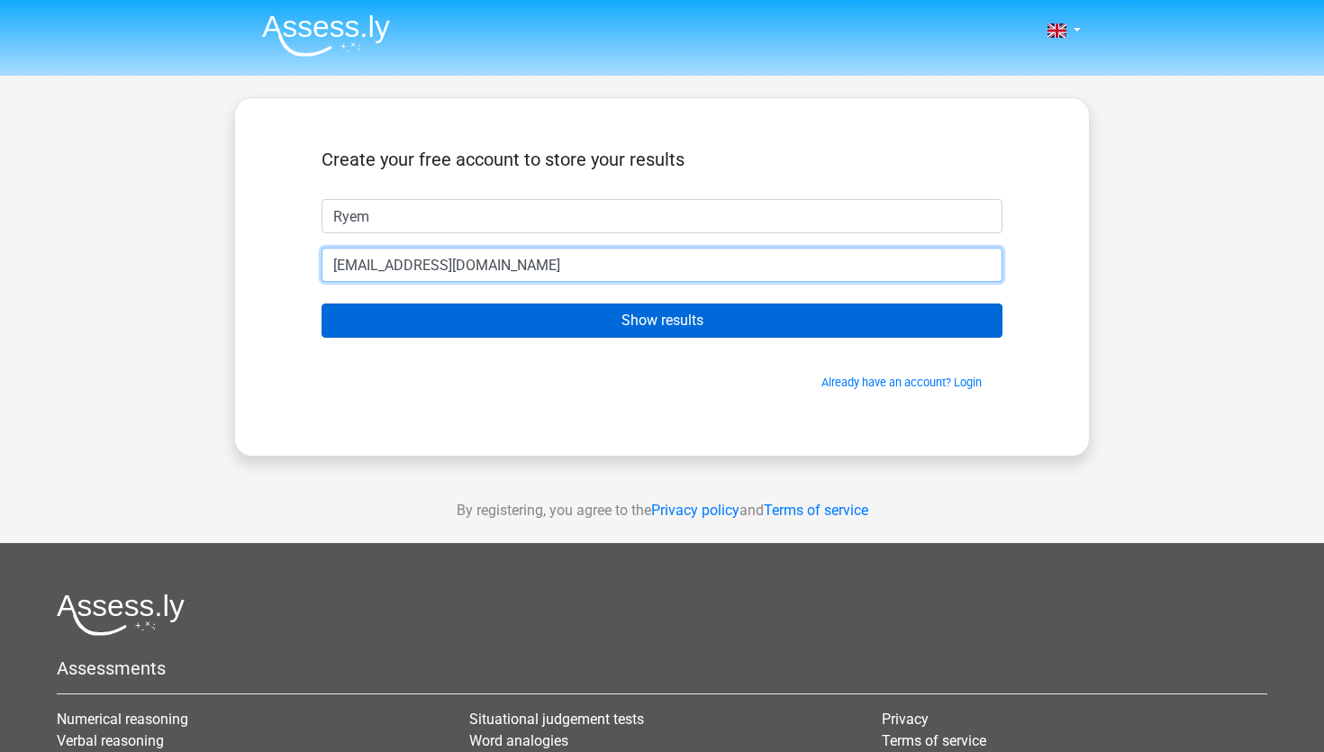
type input "rem.khanin2004@gmail.com"
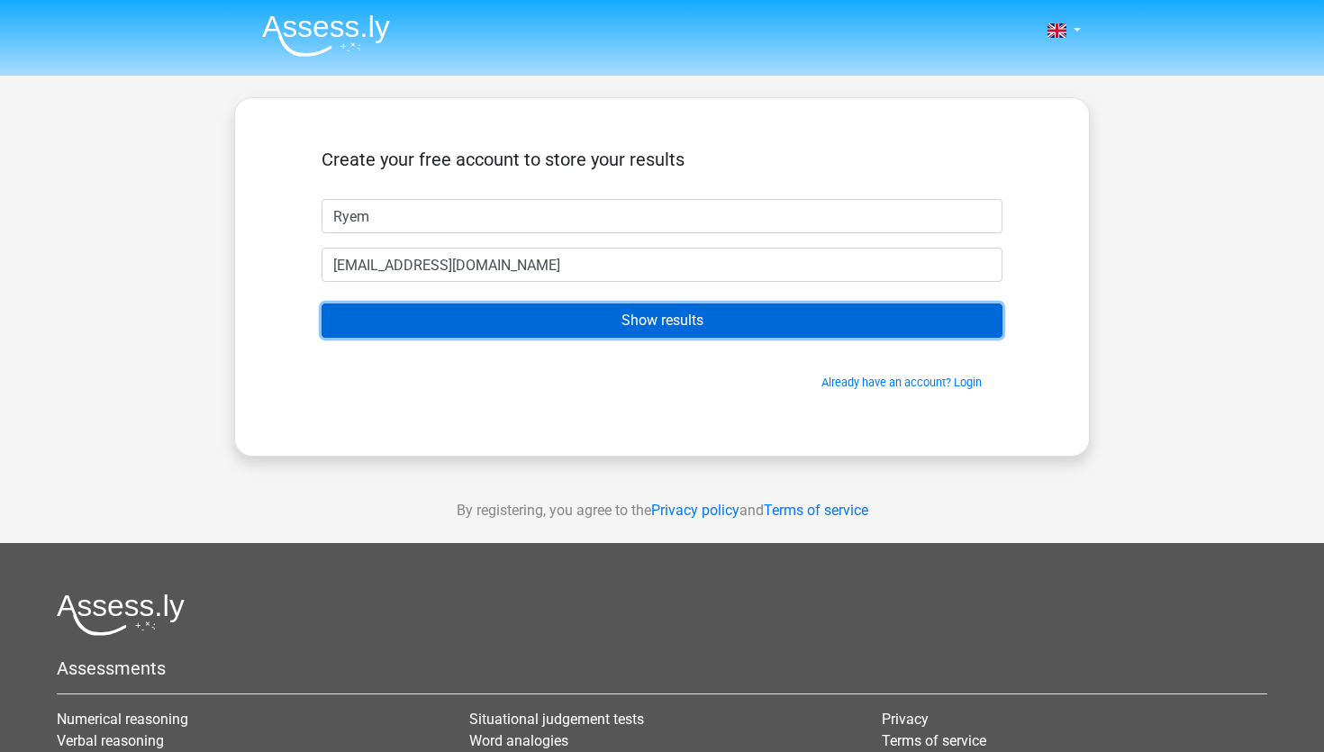
click at [714, 333] on input "Show results" at bounding box center [662, 321] width 681 height 34
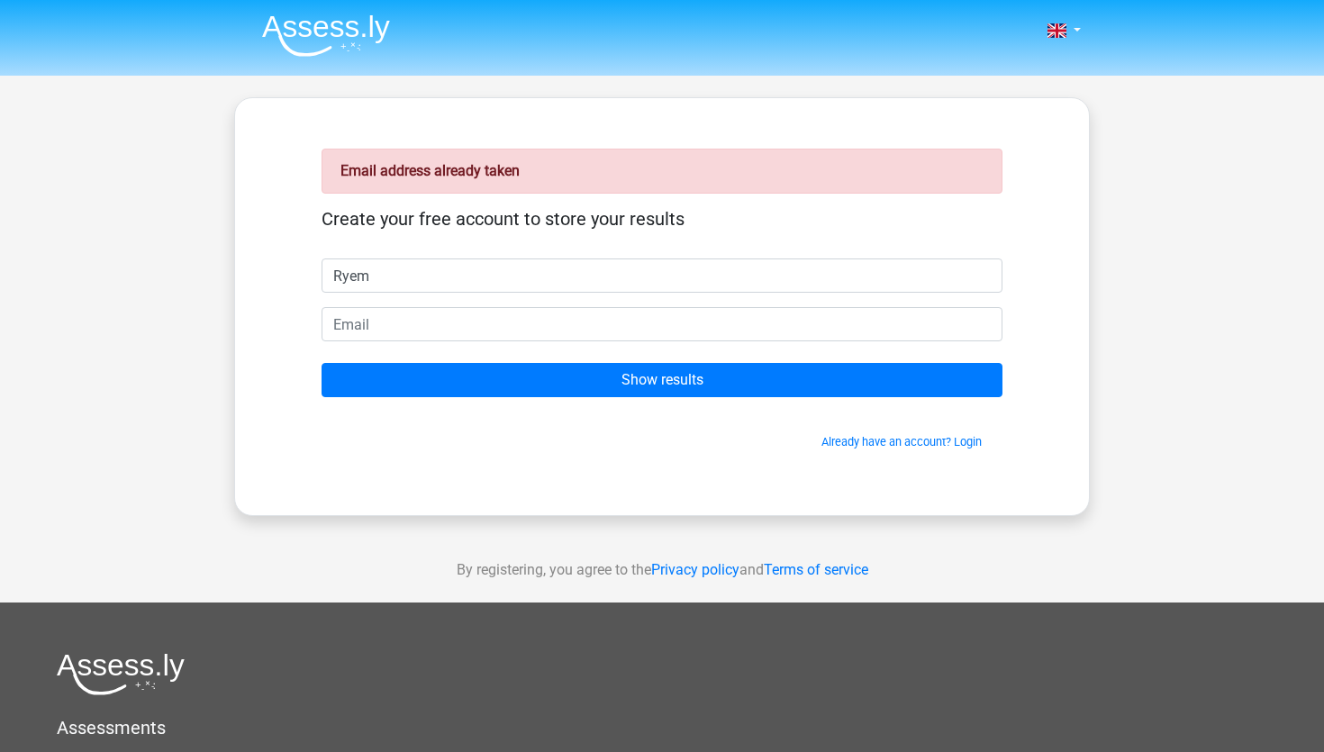
type input "Ryem"
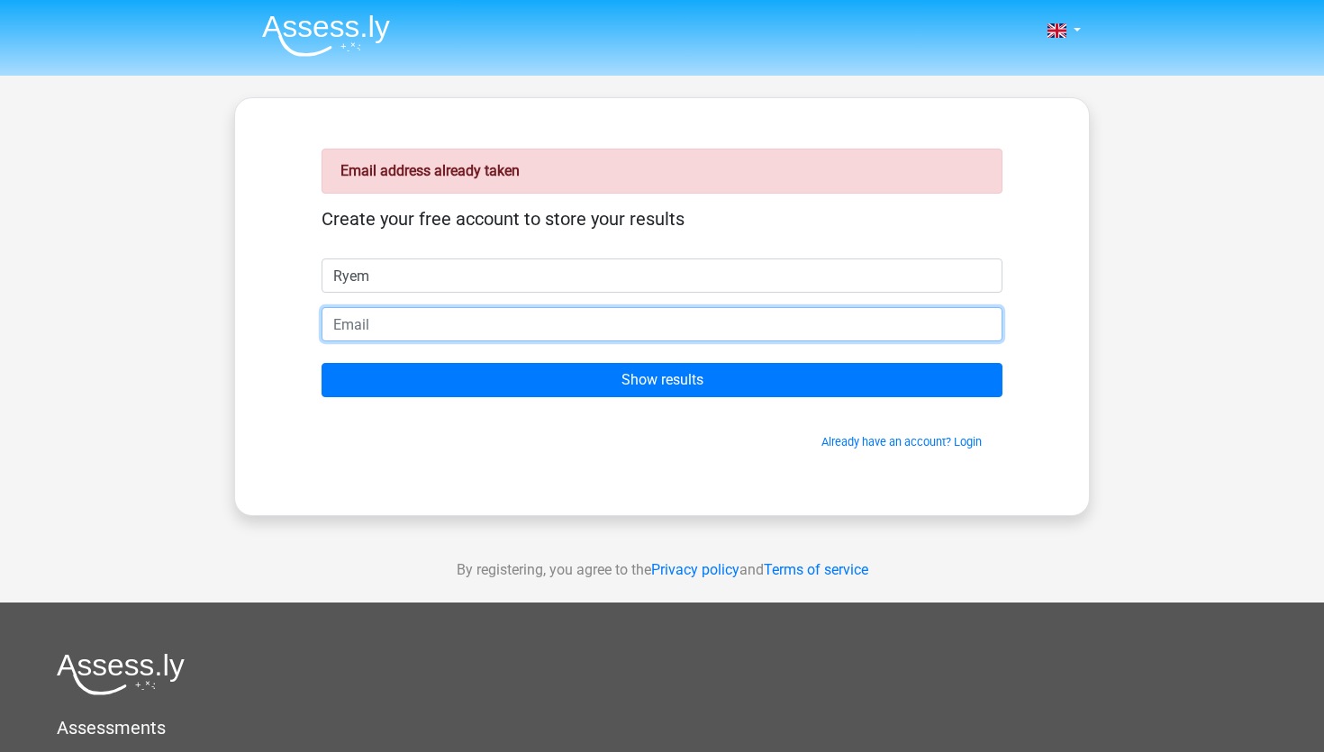
click at [646, 328] on input "email" at bounding box center [662, 324] width 681 height 34
type input "ryemkhanin@gmail.com"
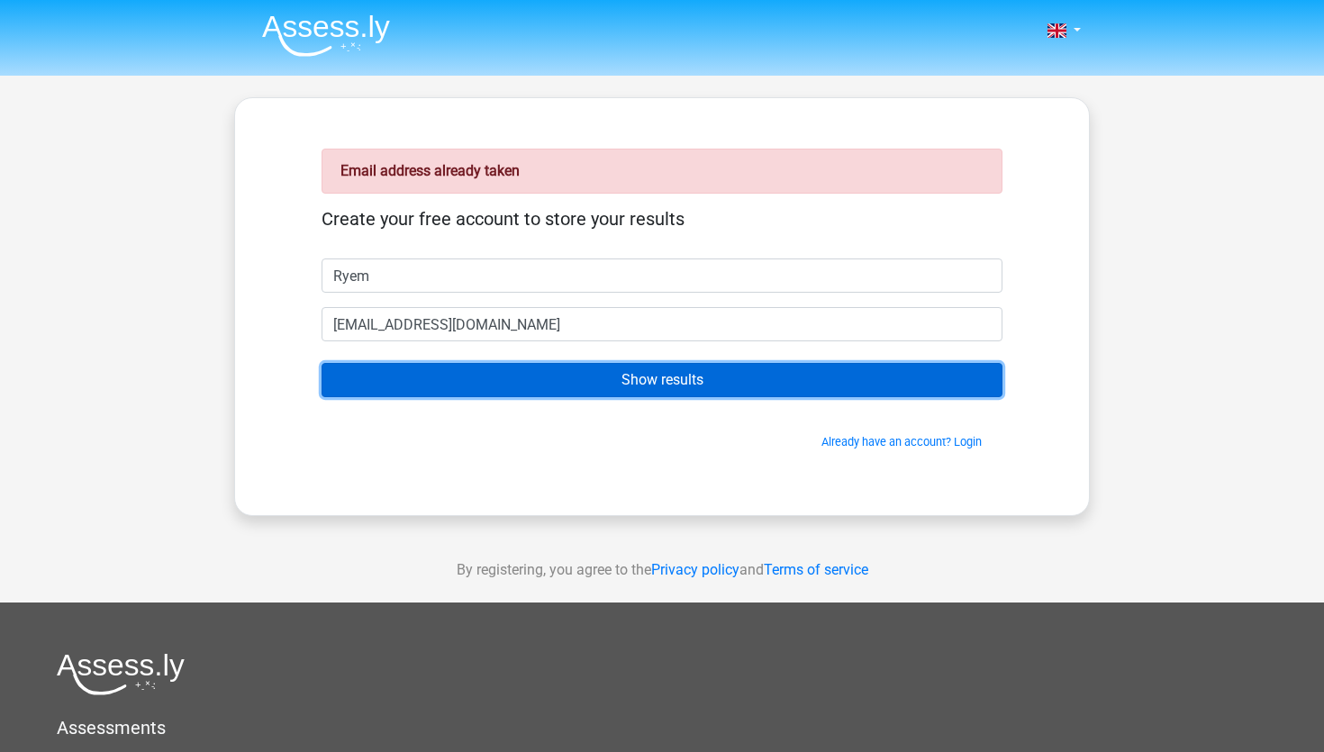
click at [572, 383] on input "Show results" at bounding box center [662, 380] width 681 height 34
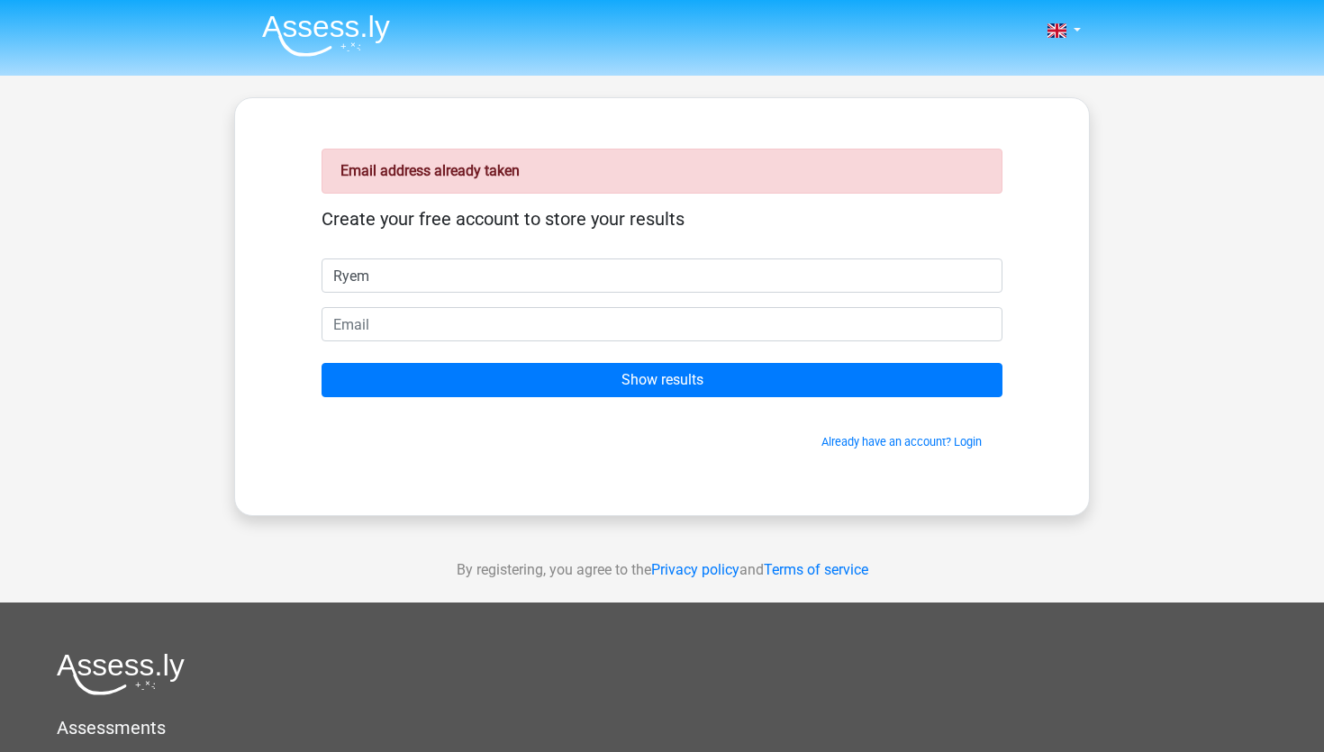
type input "Ryem"
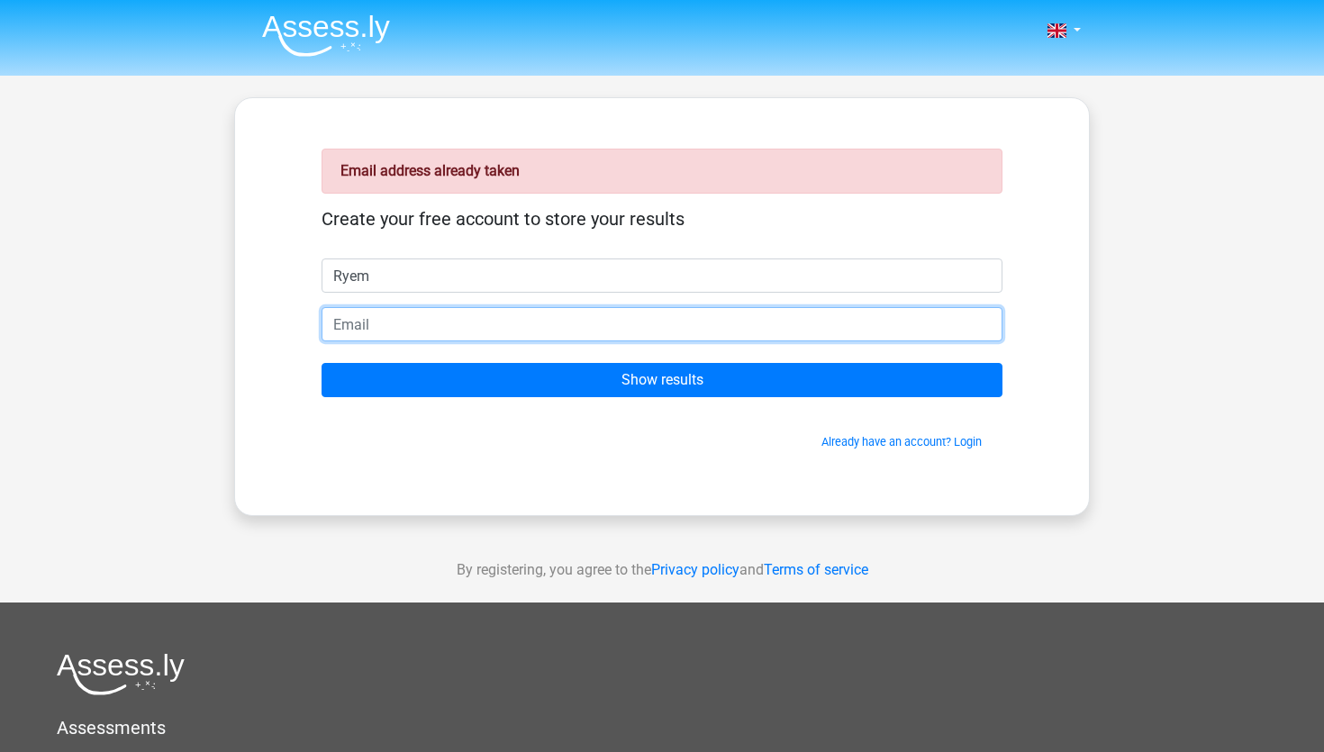
click at [343, 331] on input "email" at bounding box center [662, 324] width 681 height 34
type input "[EMAIL_ADDRESS][DOMAIN_NAME]"
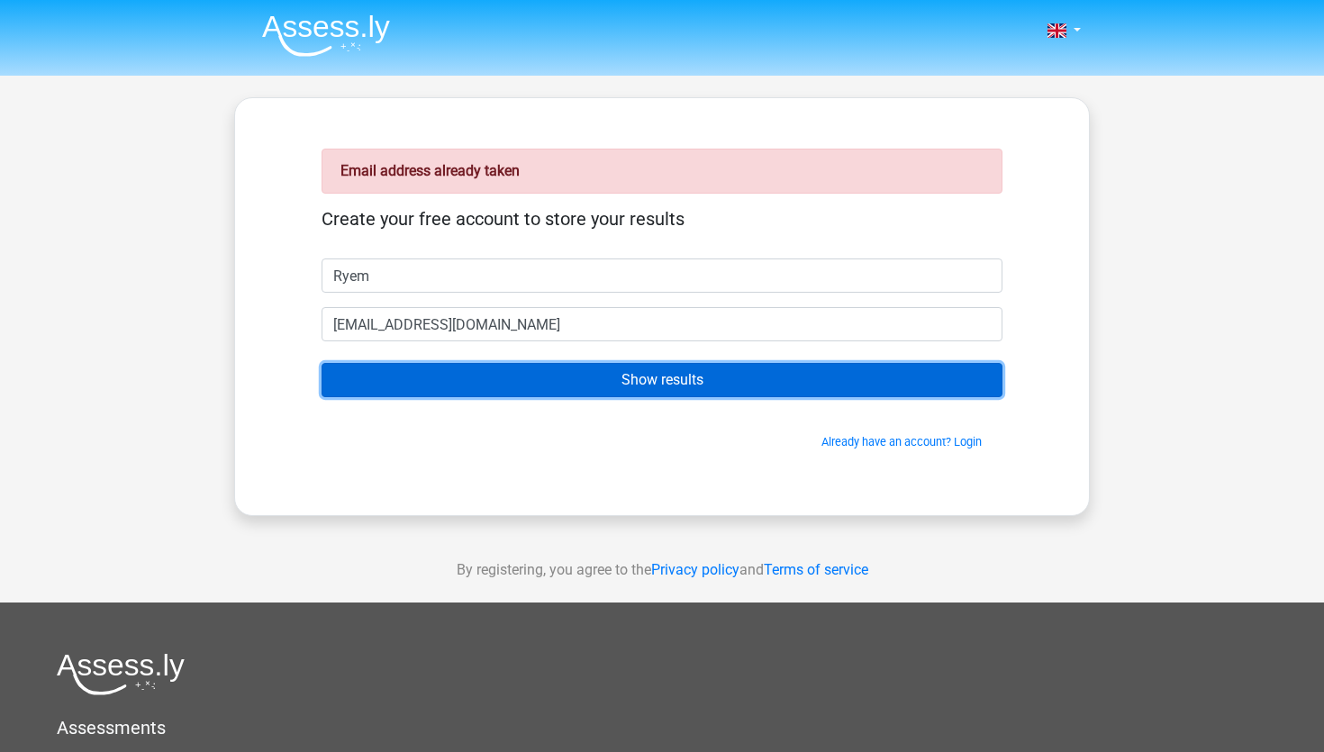
click at [423, 385] on input "Show results" at bounding box center [662, 380] width 681 height 34
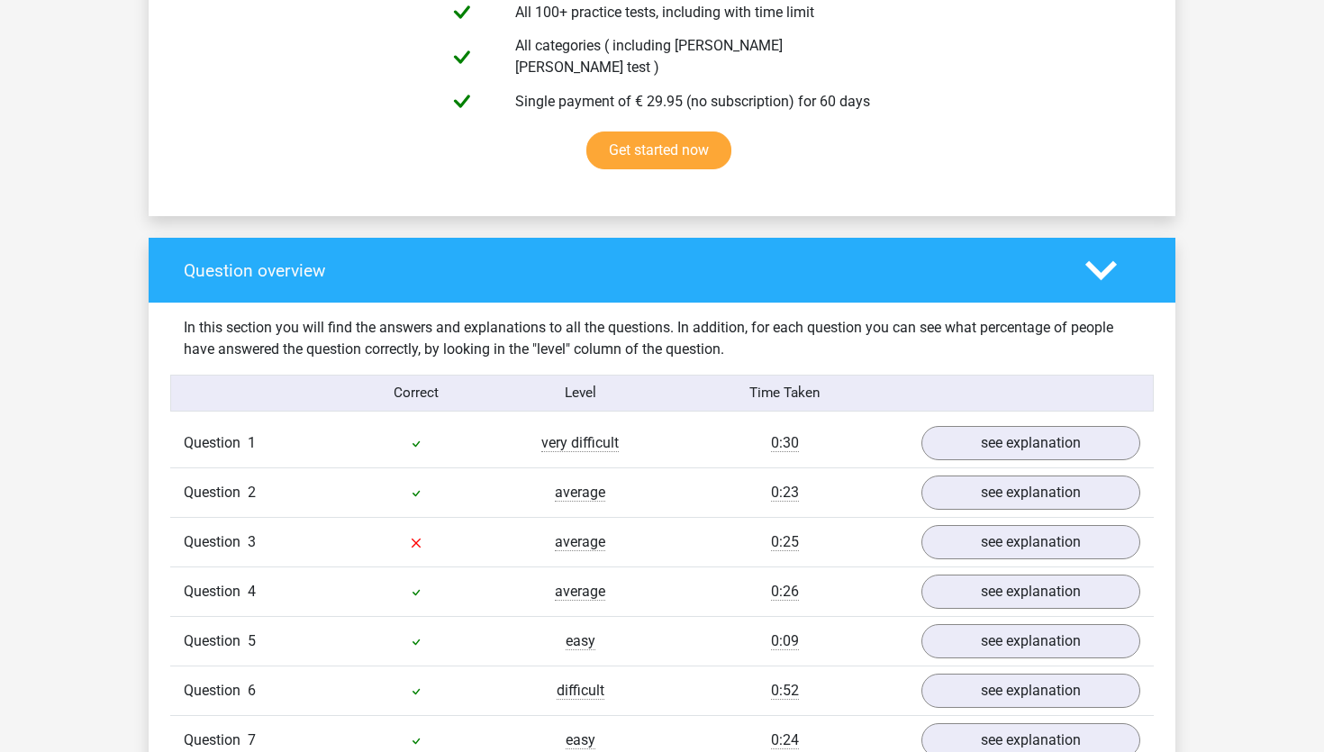
scroll to position [1132, 0]
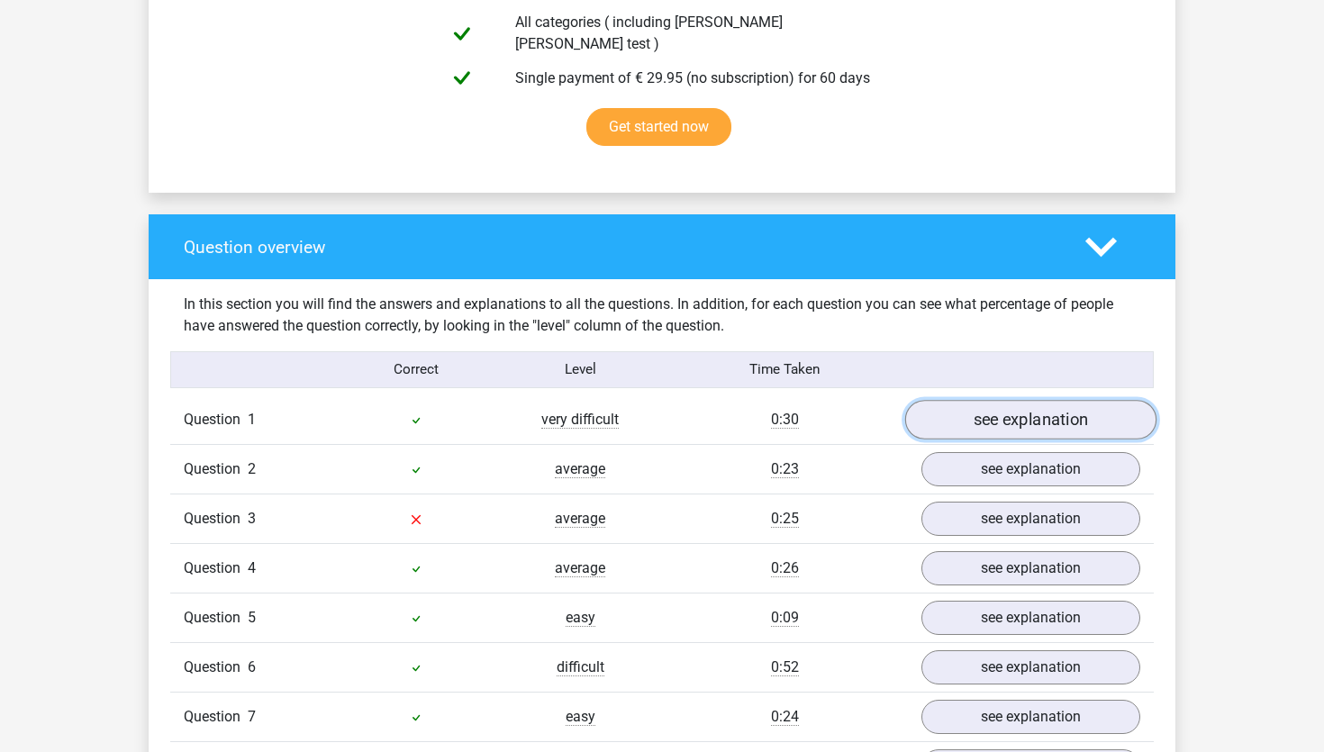
click at [985, 412] on link "see explanation" at bounding box center [1030, 420] width 251 height 40
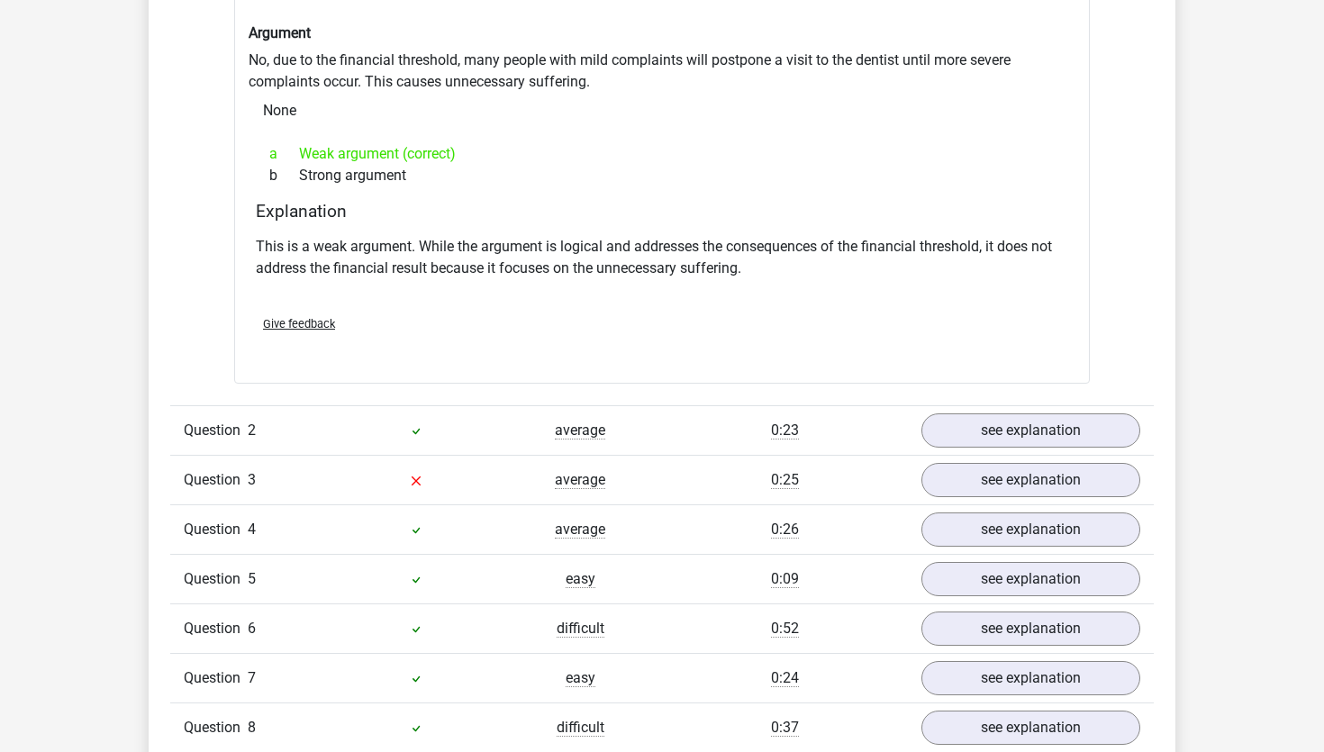
scroll to position [1651, 0]
click at [1038, 409] on link "see explanation" at bounding box center [1030, 429] width 251 height 40
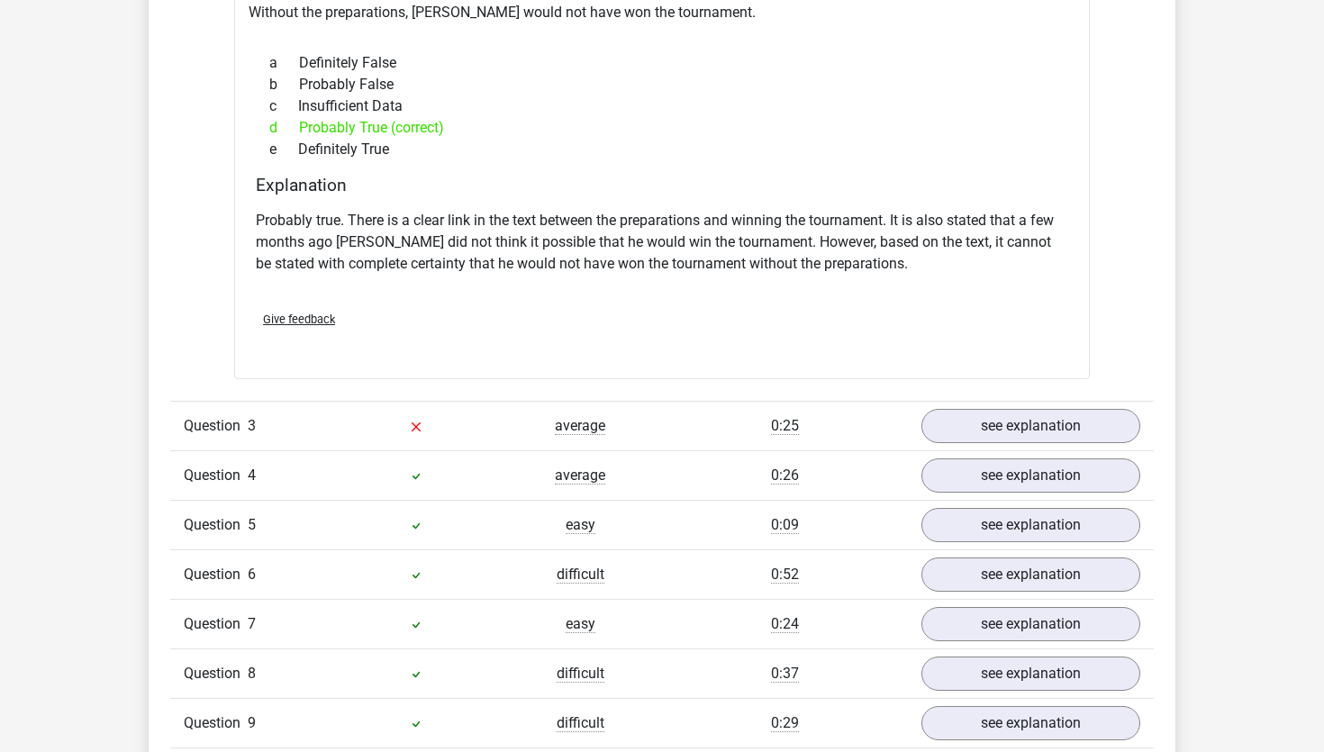
scroll to position [2295, 0]
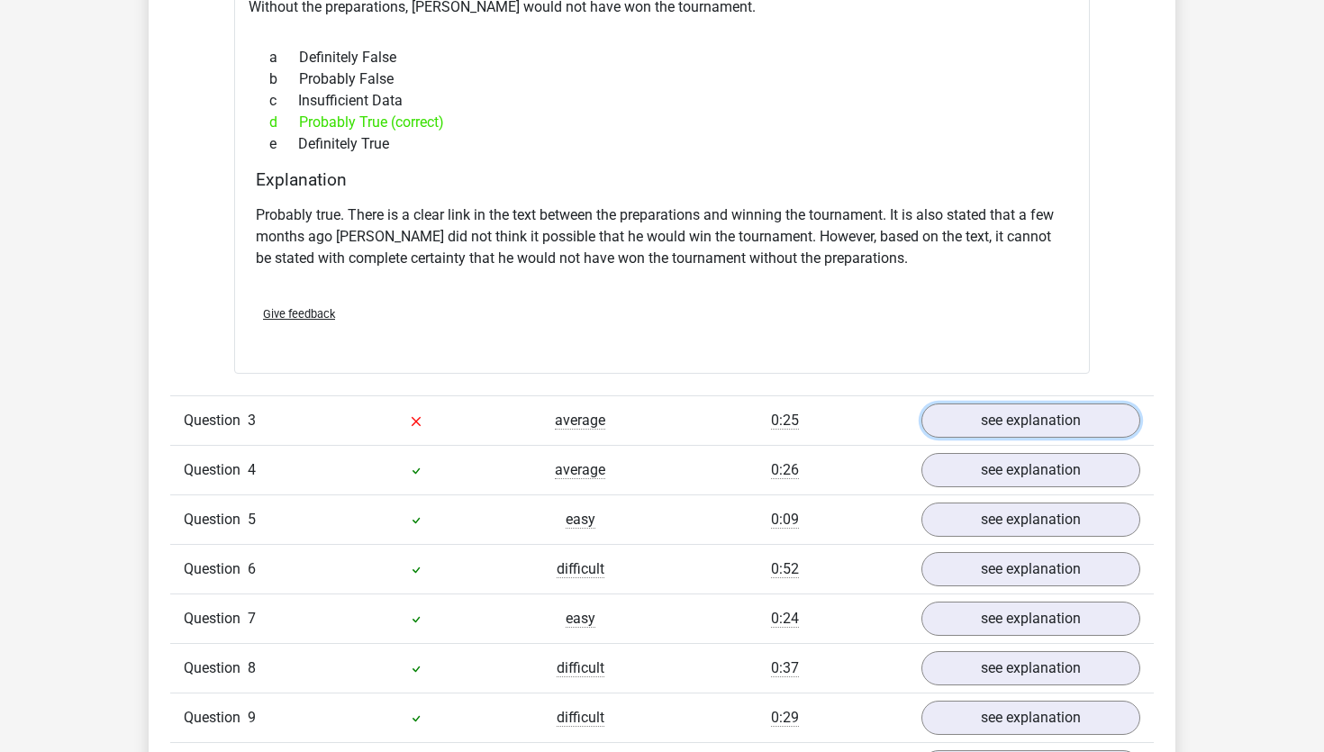
click at [1038, 408] on link "see explanation" at bounding box center [1031, 421] width 219 height 34
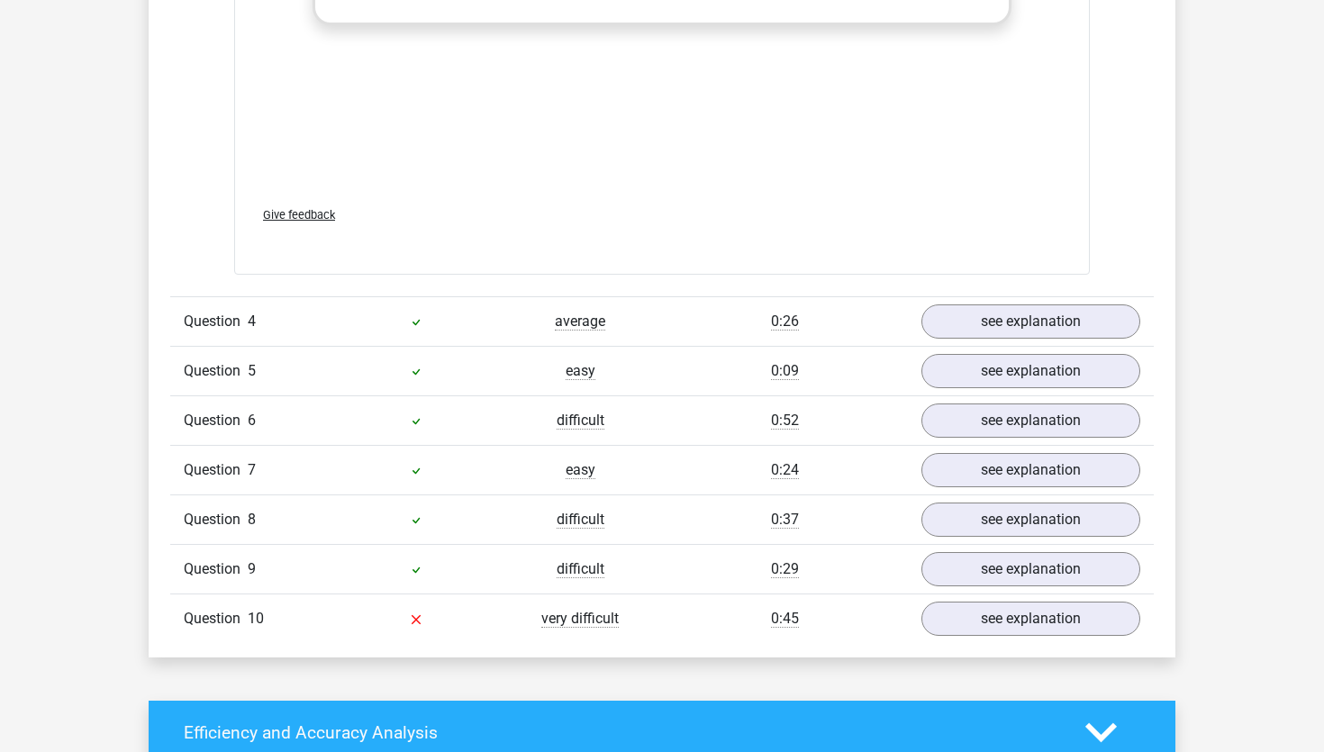
scroll to position [3406, 0]
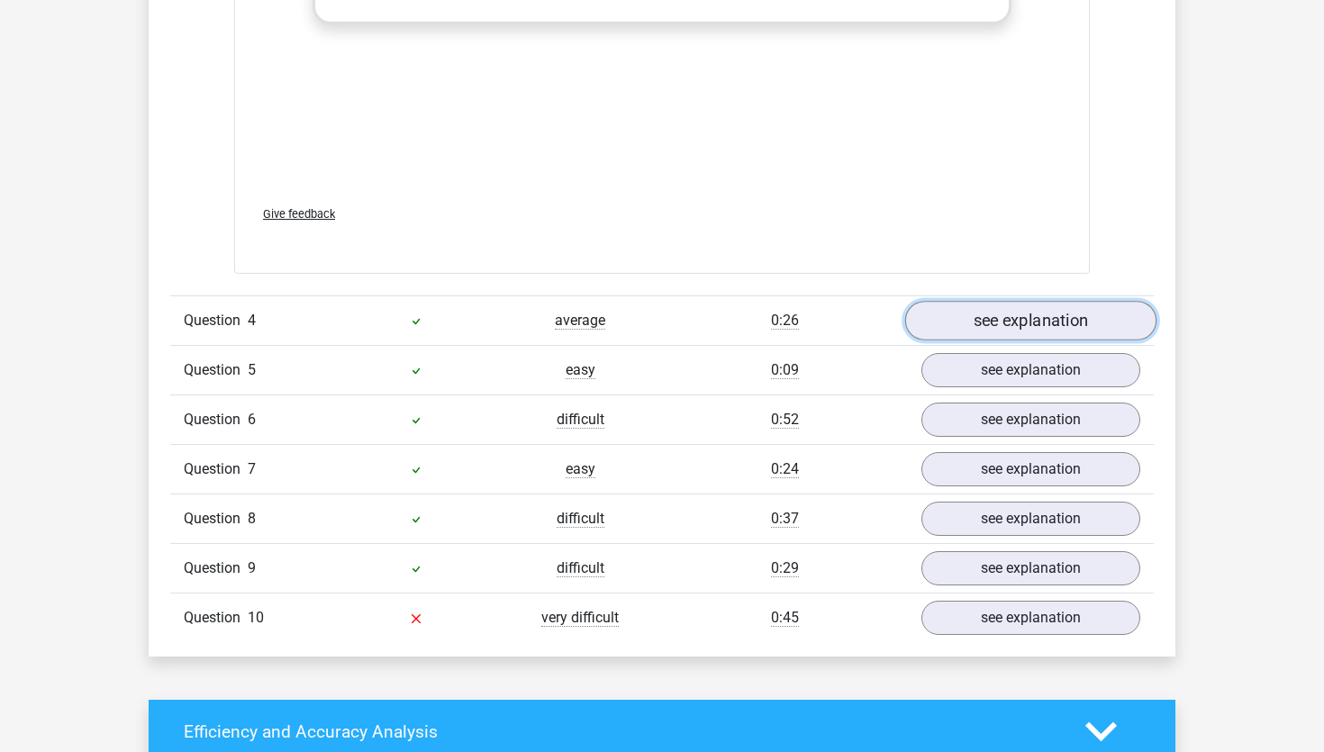
click at [975, 311] on link "see explanation" at bounding box center [1030, 321] width 251 height 40
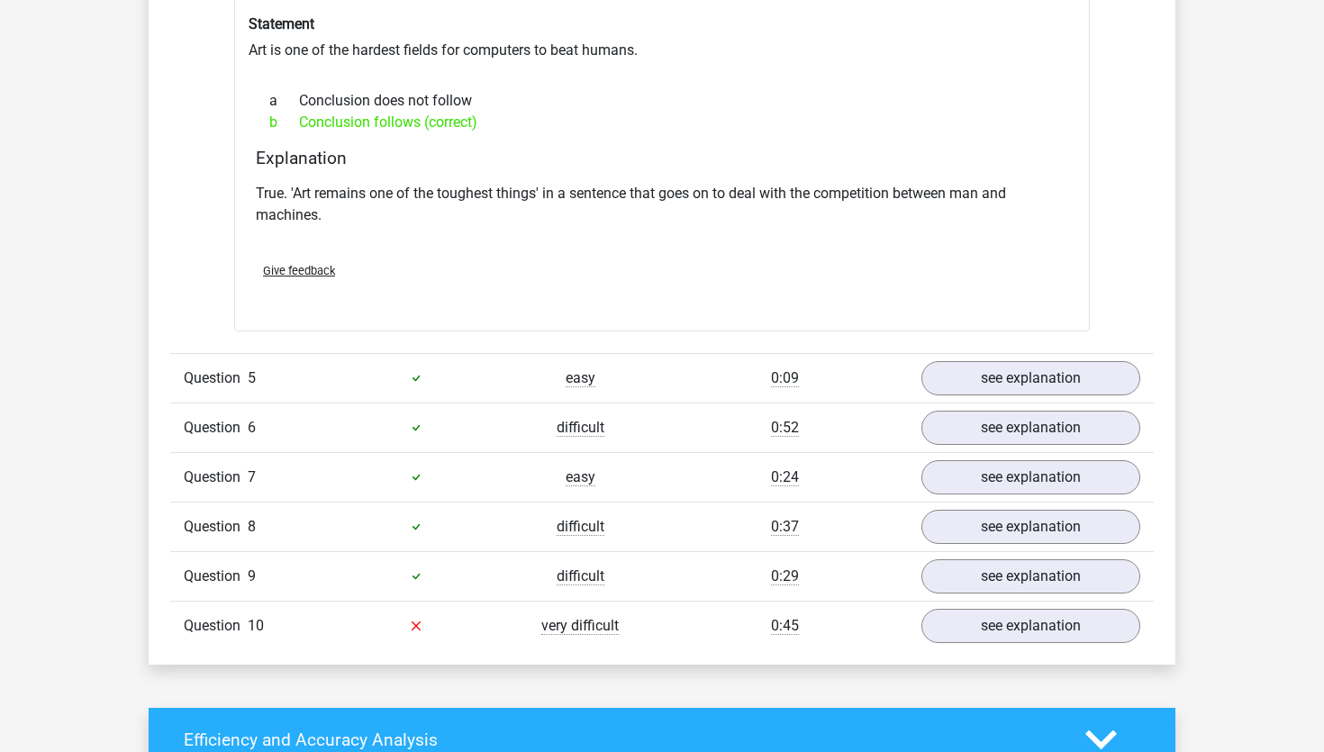
scroll to position [3898, 0]
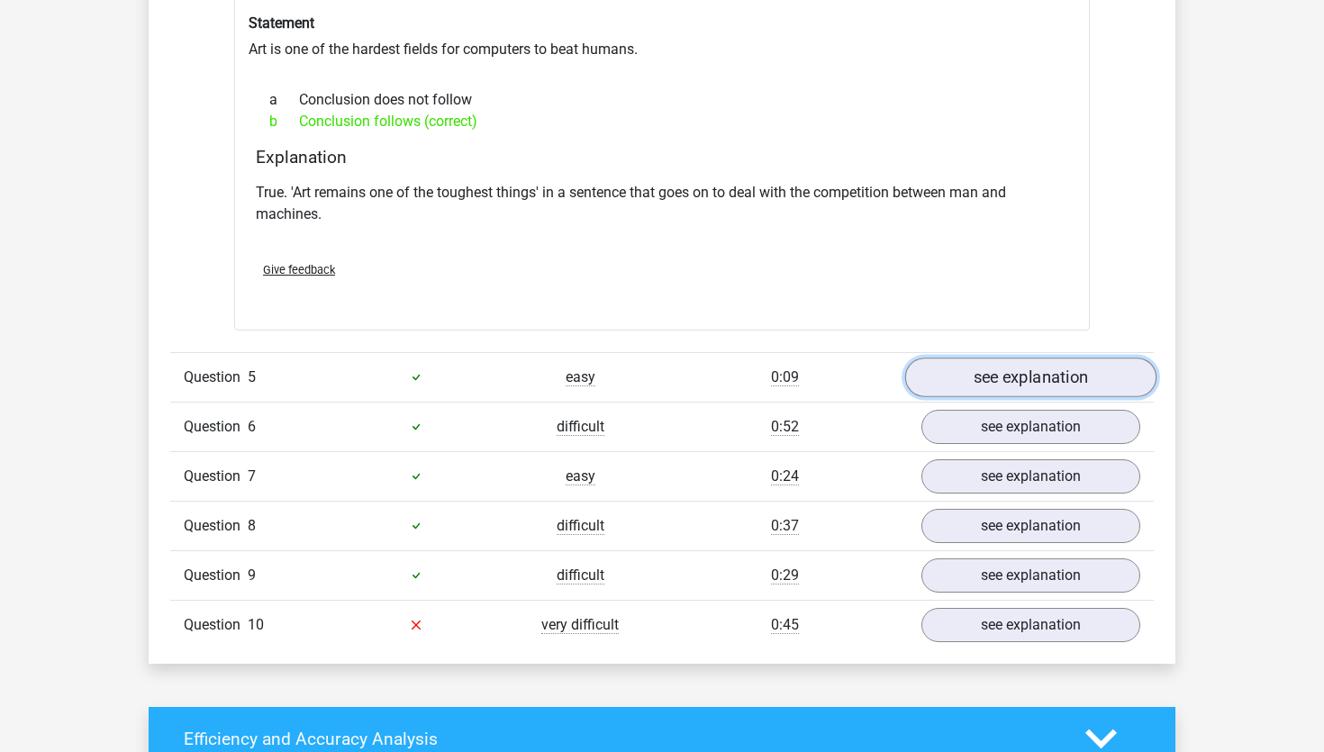
click at [971, 369] on link "see explanation" at bounding box center [1030, 378] width 251 height 40
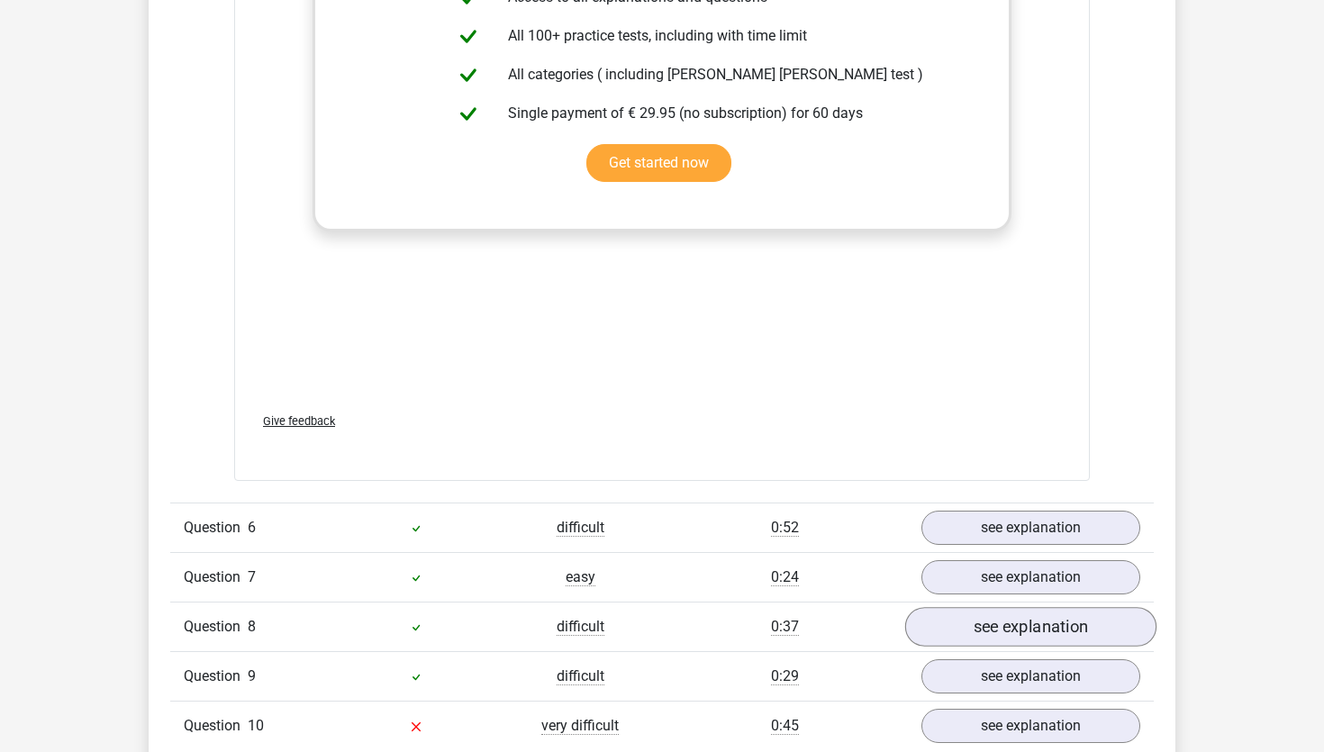
scroll to position [4782, 0]
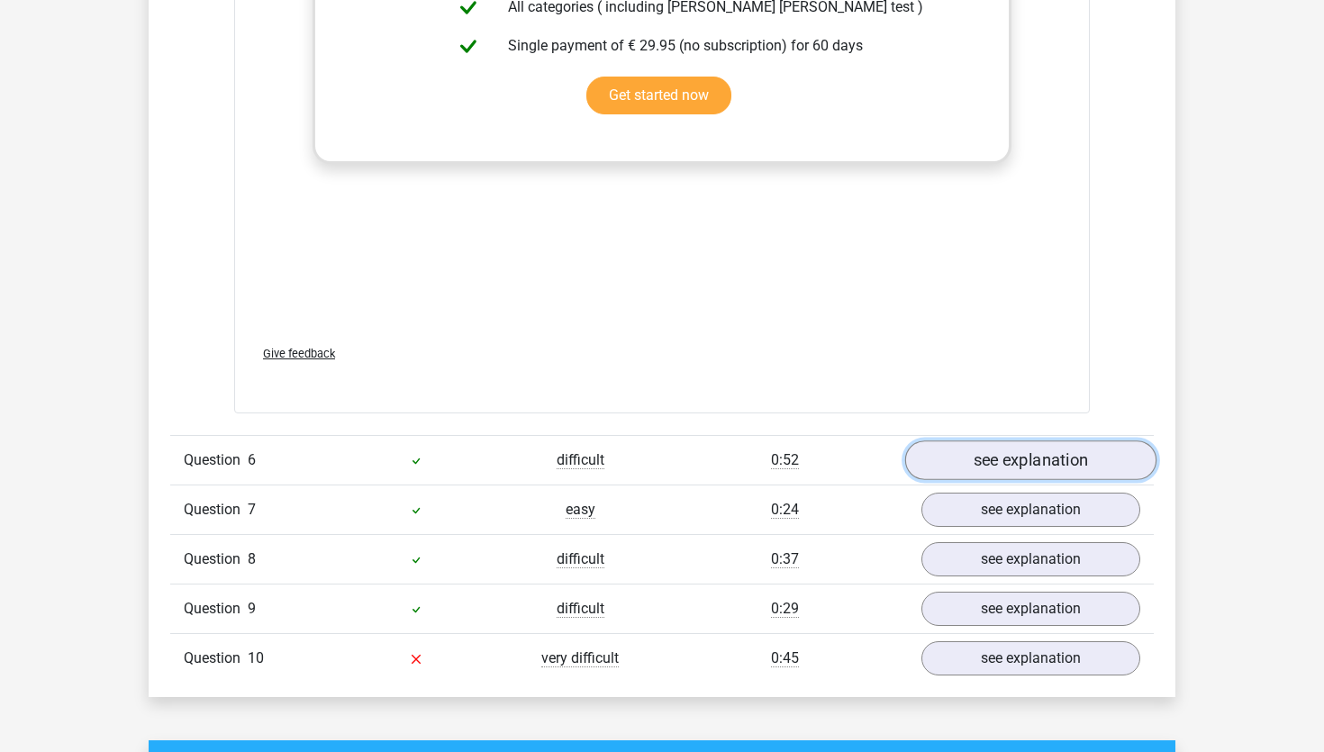
click at [970, 444] on link "see explanation" at bounding box center [1030, 461] width 251 height 40
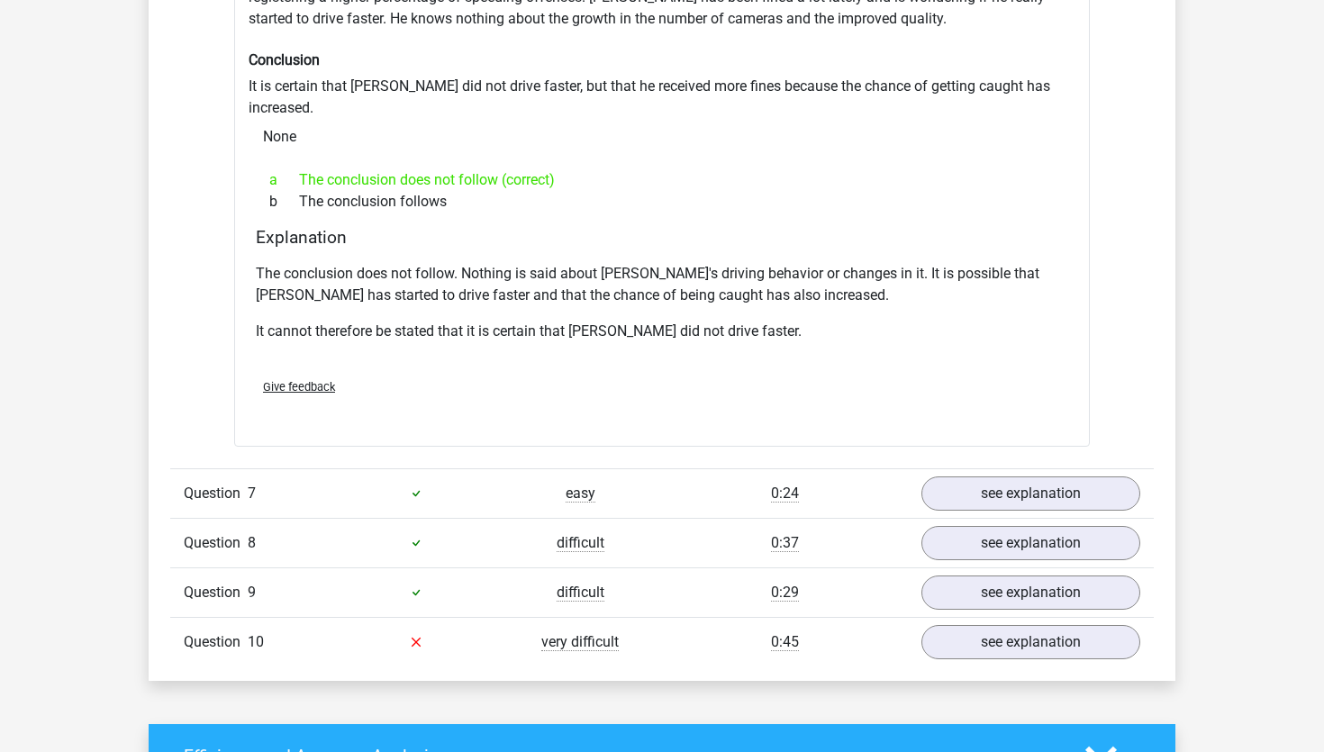
scroll to position [5380, 0]
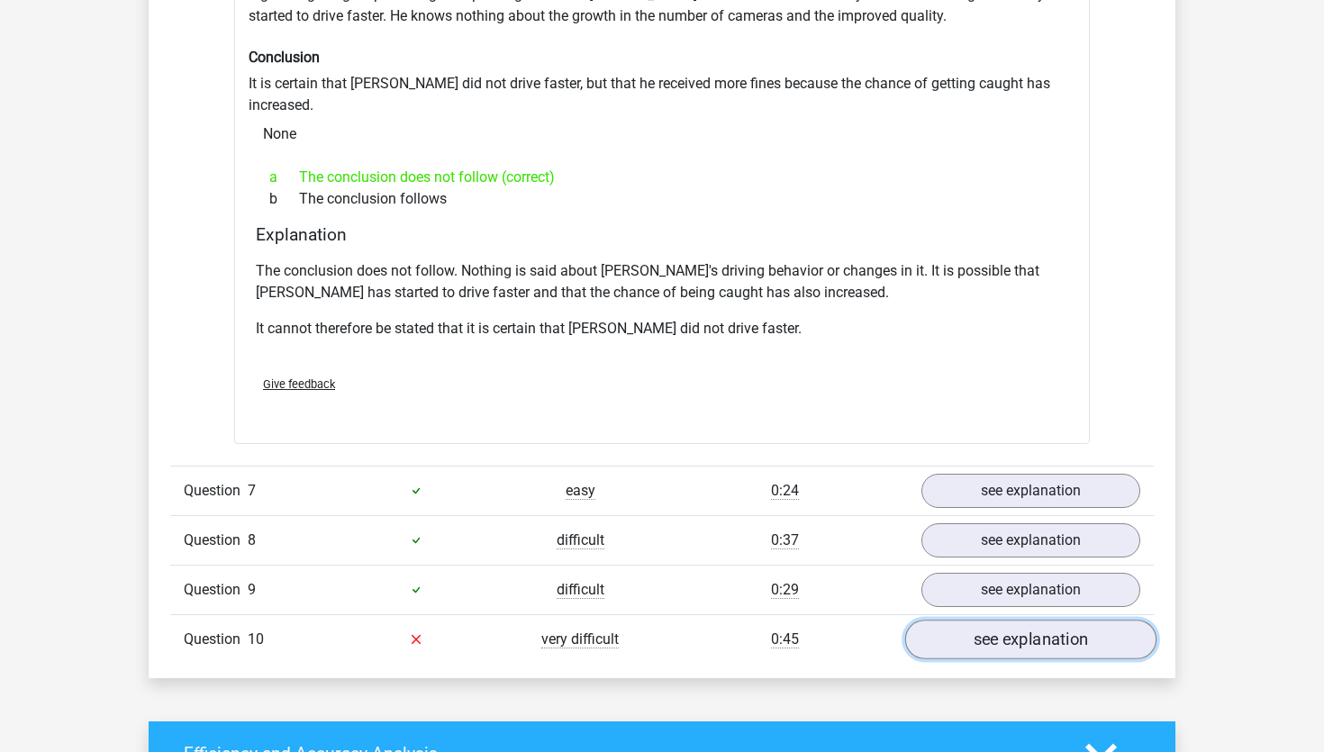
click at [968, 620] on link "see explanation" at bounding box center [1030, 640] width 251 height 40
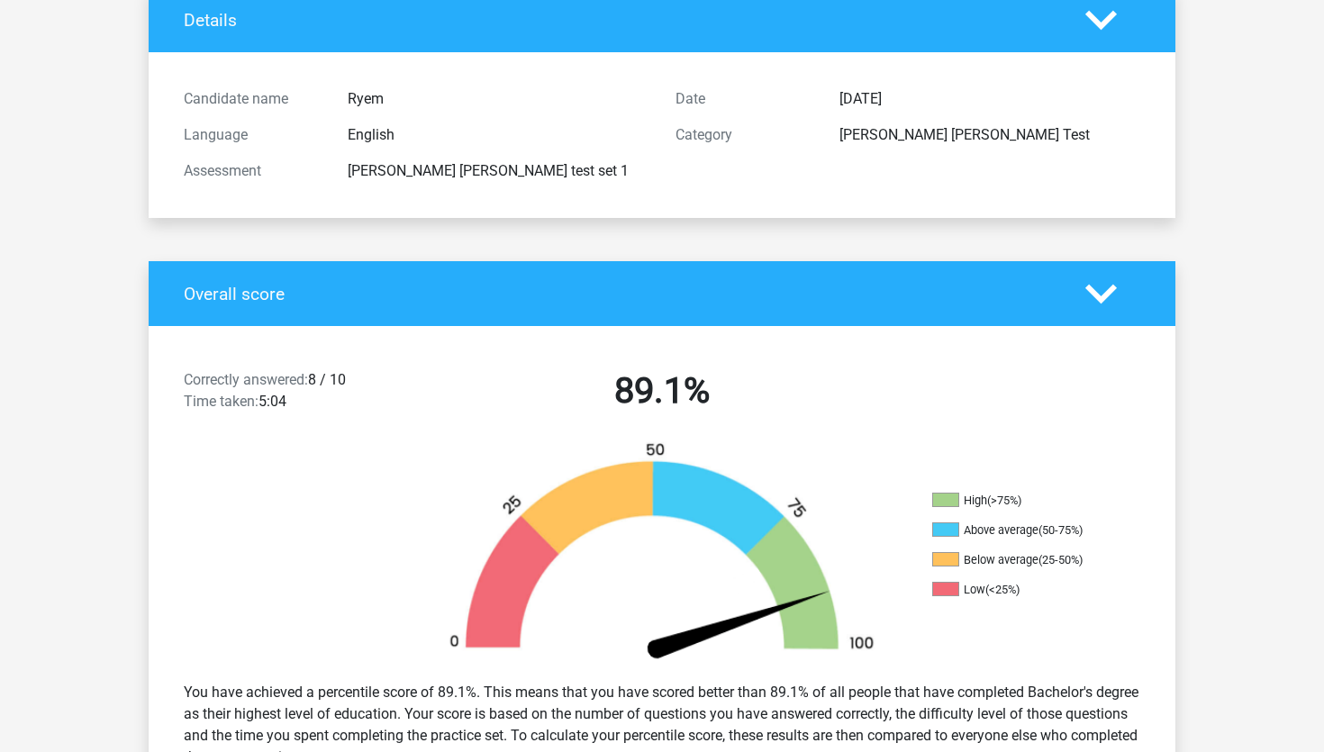
scroll to position [128, 0]
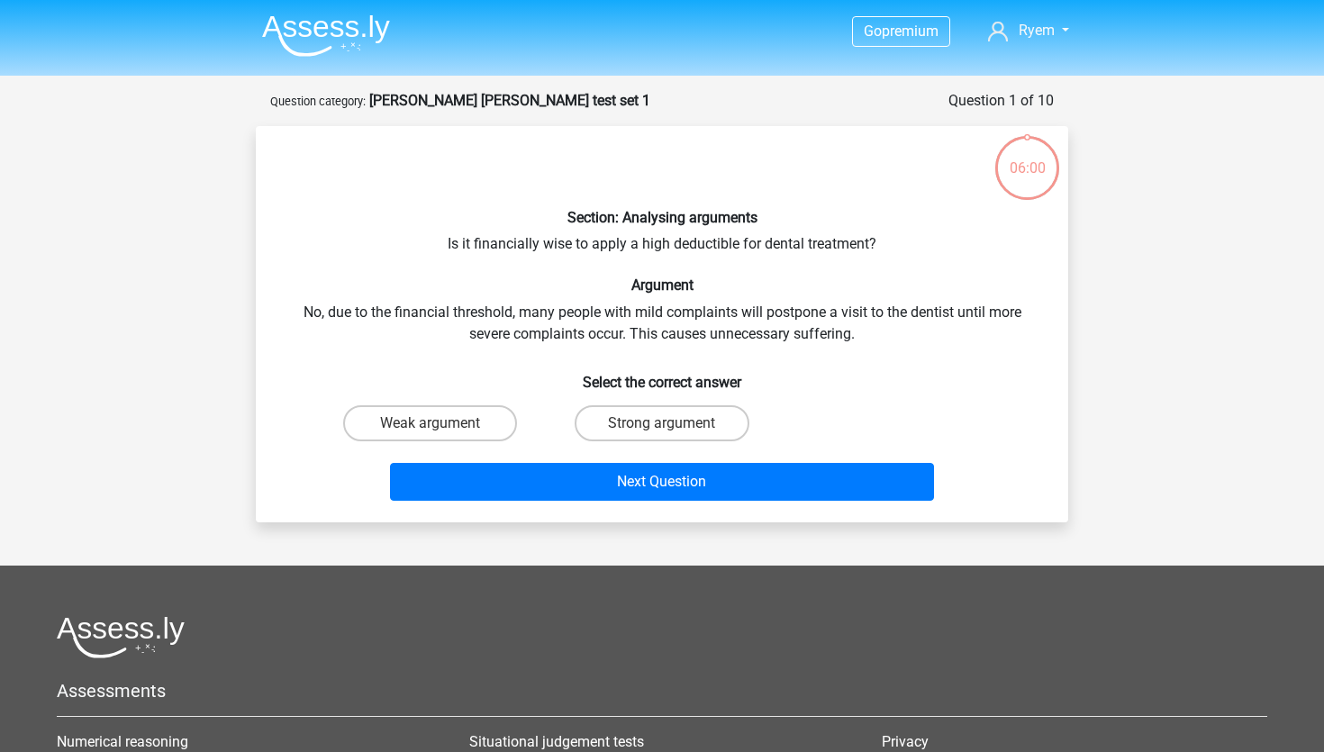
scroll to position [90, 0]
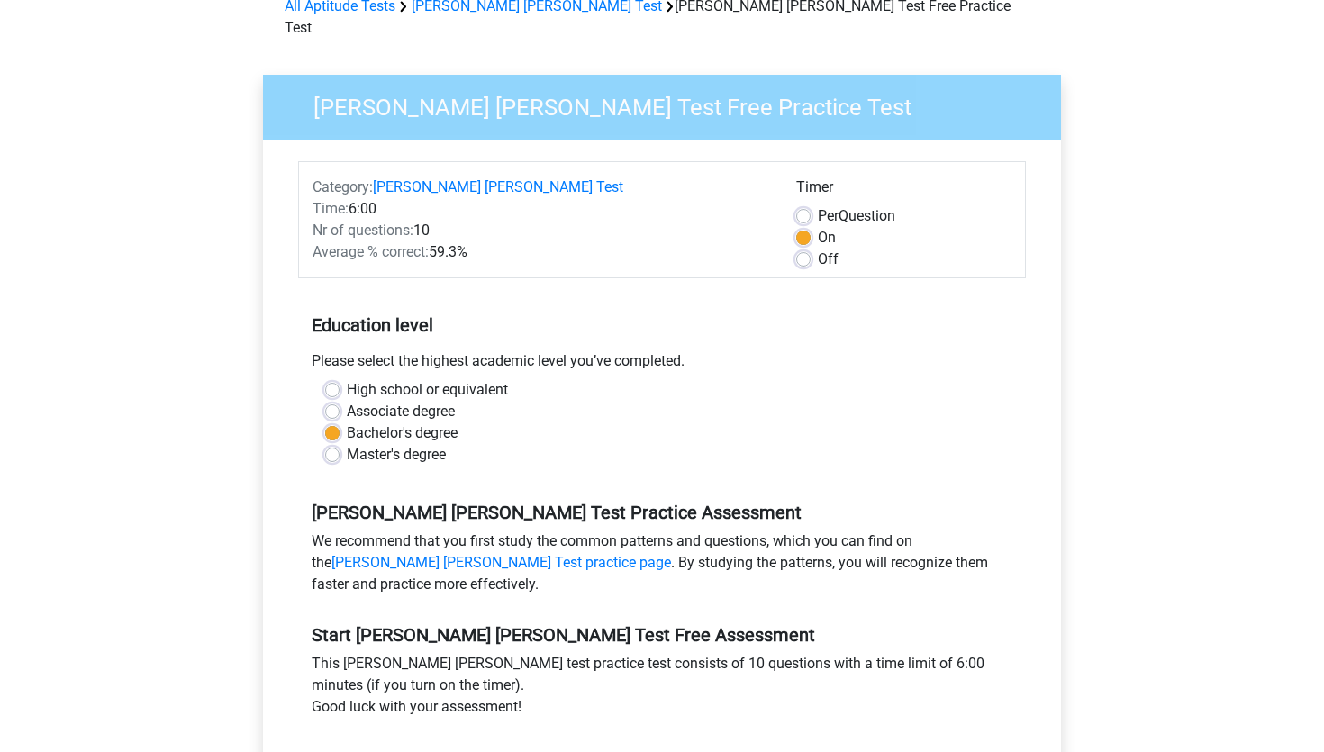
scroll to position [93, 0]
